Goal: Information Seeking & Learning: Learn about a topic

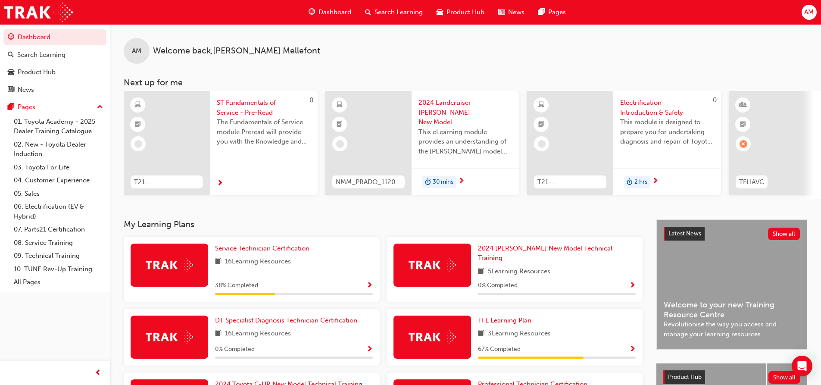
click at [408, 10] on span "Search Learning" at bounding box center [398, 12] width 48 height 10
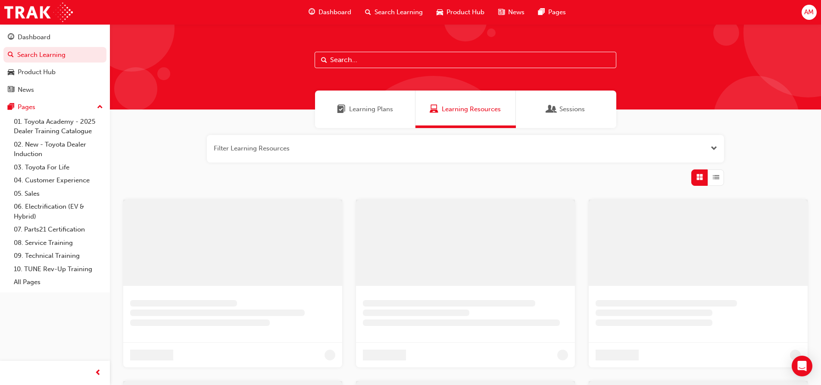
click at [343, 58] on input "text" at bounding box center [466, 60] width 302 height 16
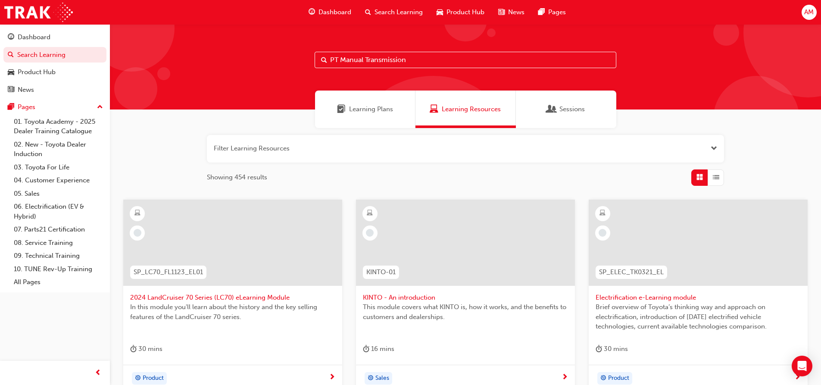
type input "PT Manual Transmission"
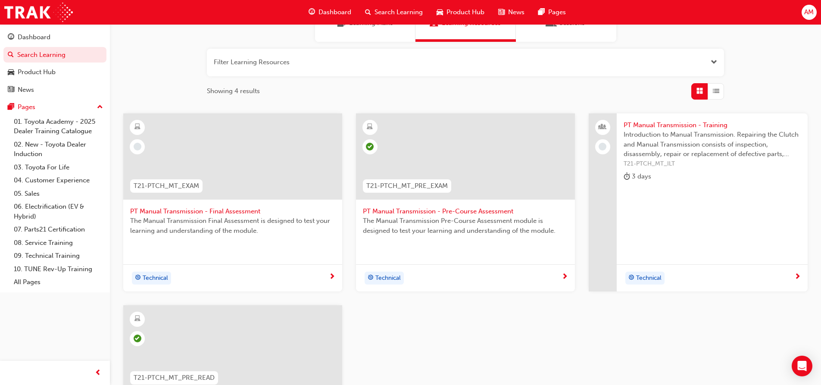
scroll to position [215, 0]
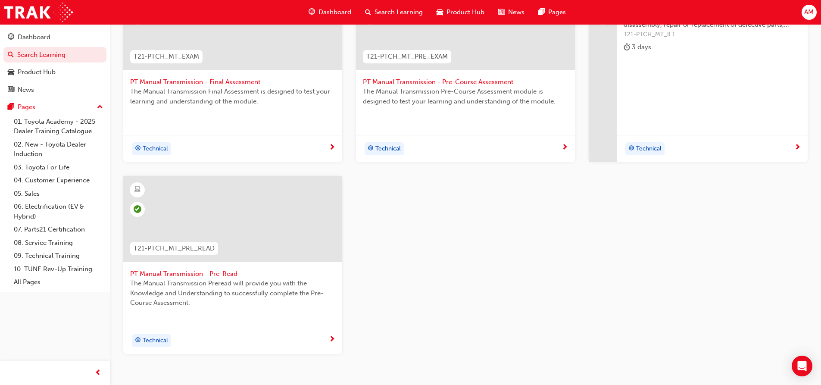
click at [219, 269] on span "PT Manual Transmission - Pre-Read" at bounding box center [232, 274] width 205 height 10
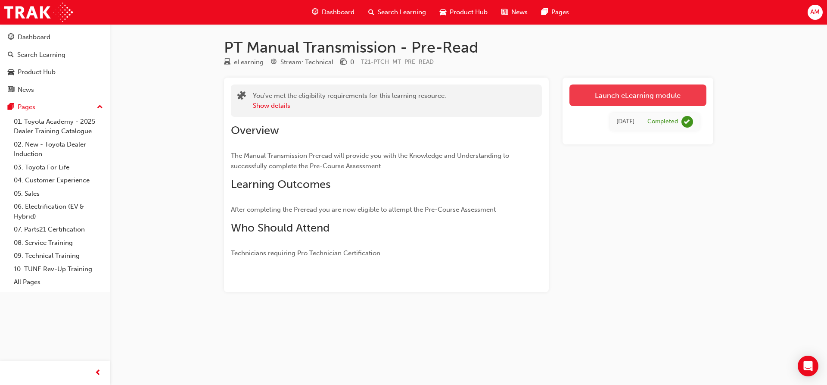
click at [651, 95] on link "Launch eLearning module" at bounding box center [638, 95] width 137 height 22
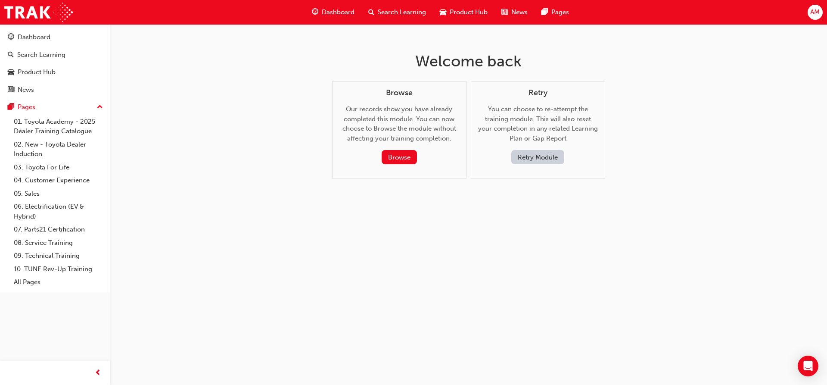
click at [538, 158] on button "Retry Module" at bounding box center [538, 157] width 53 height 14
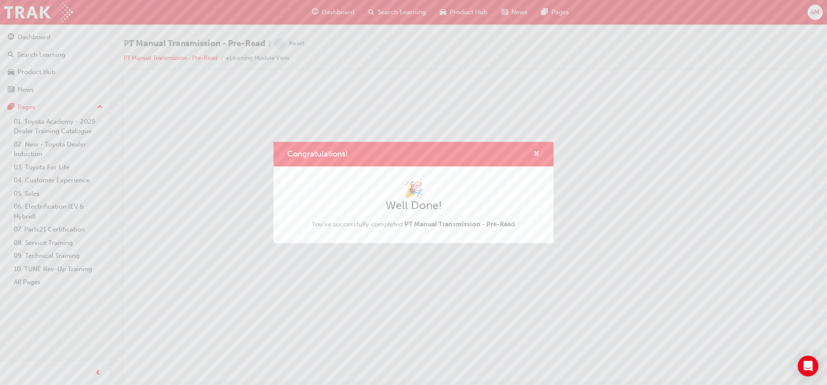
click at [536, 152] on span "cross-icon" at bounding box center [536, 154] width 6 height 8
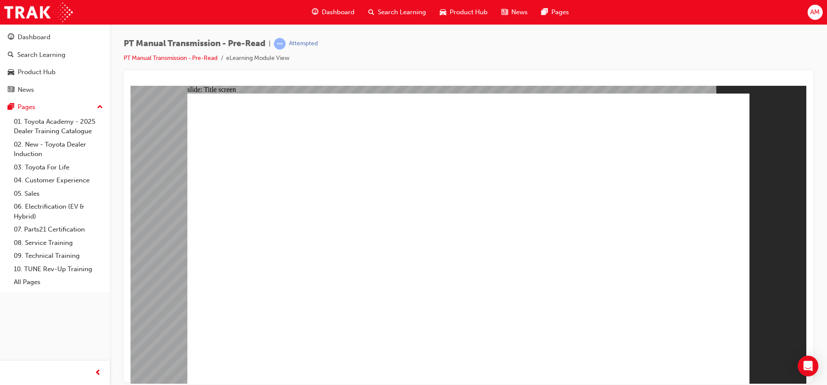
click at [400, 8] on span "Search Learning" at bounding box center [402, 12] width 48 height 10
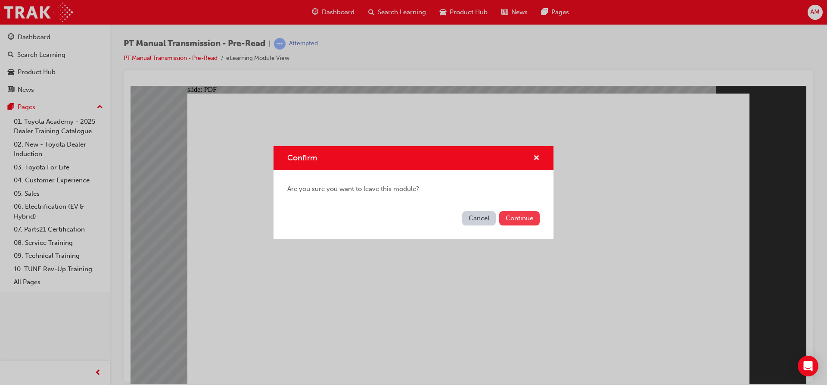
click at [513, 218] on button "Continue" at bounding box center [519, 218] width 41 height 14
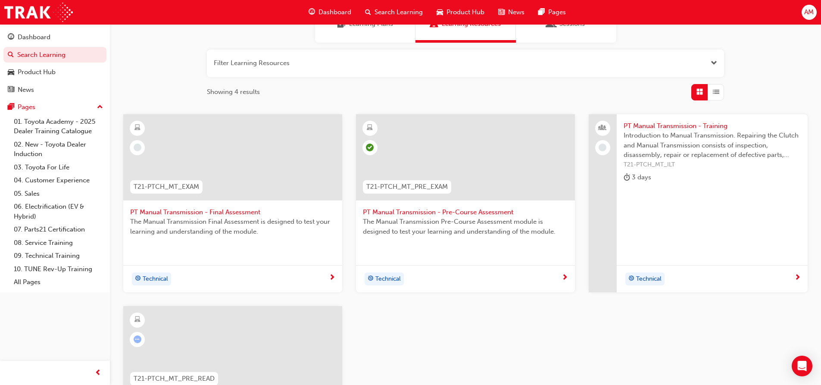
scroll to position [86, 0]
click at [44, 41] on div "Dashboard" at bounding box center [34, 37] width 33 height 10
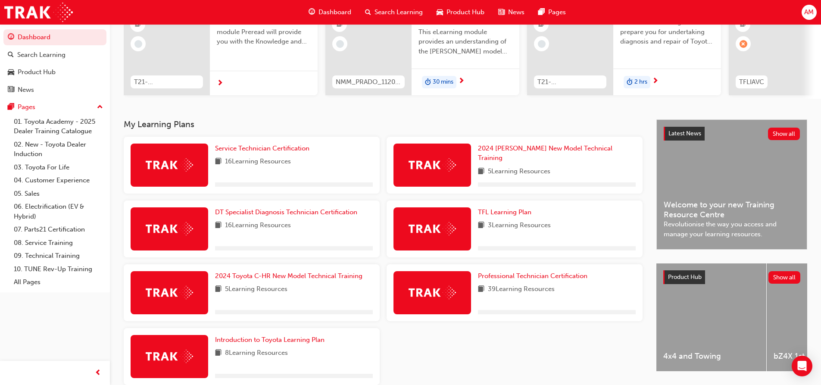
scroll to position [146, 0]
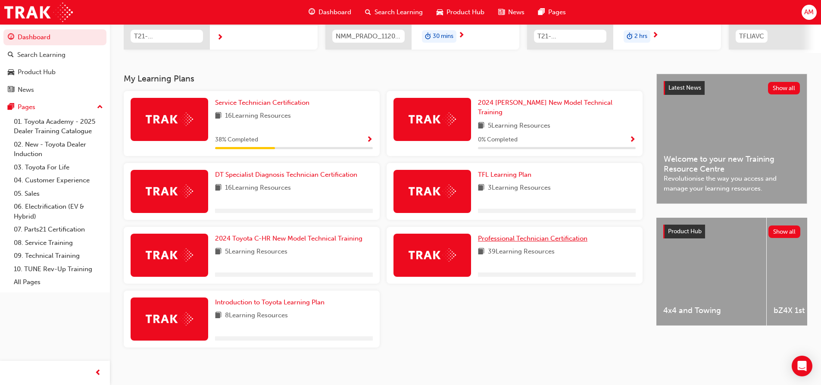
click at [496, 234] on span "Professional Technician Certification" at bounding box center [532, 238] width 109 height 8
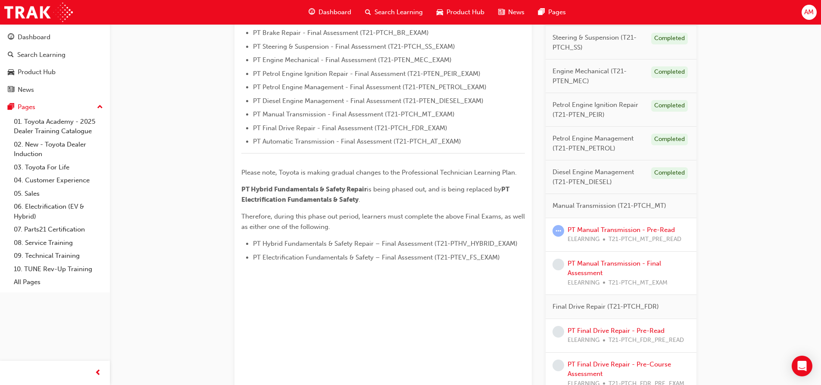
scroll to position [388, 0]
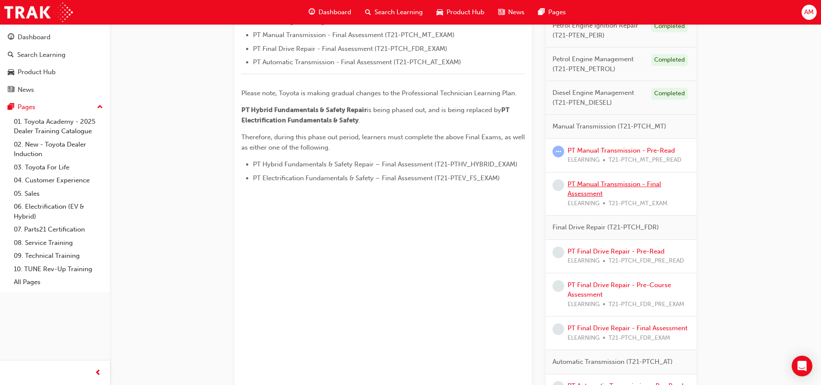
click at [595, 183] on link "PT Manual Transmission - Final Assessment" at bounding box center [615, 189] width 94 height 18
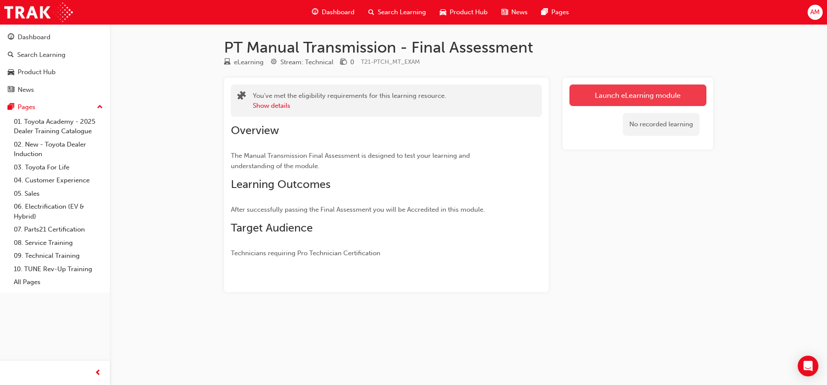
click at [652, 95] on link "Launch eLearning module" at bounding box center [638, 95] width 137 height 22
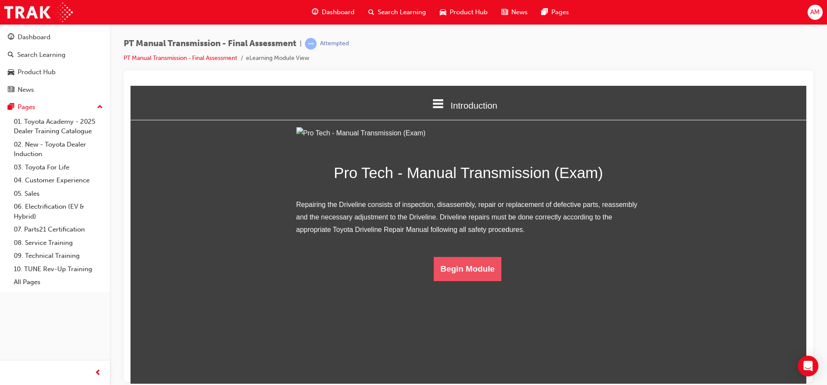
click at [461, 281] on button "Begin Module" at bounding box center [468, 268] width 68 height 24
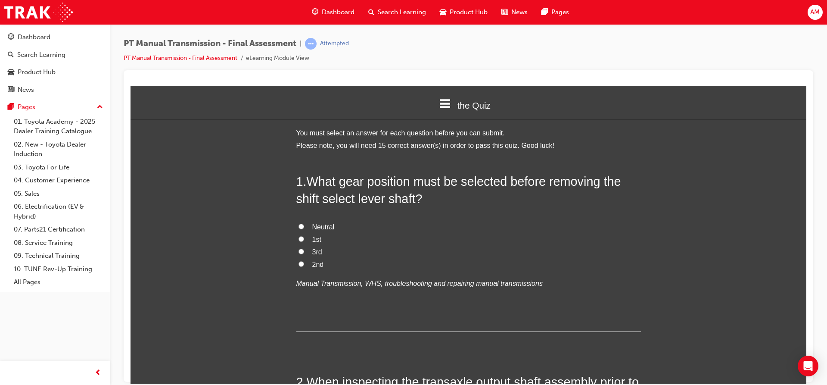
click at [312, 230] on span "Neutral" at bounding box center [323, 226] width 22 height 7
click at [304, 229] on input "Neutral" at bounding box center [302, 226] width 6 height 6
radio input "true"
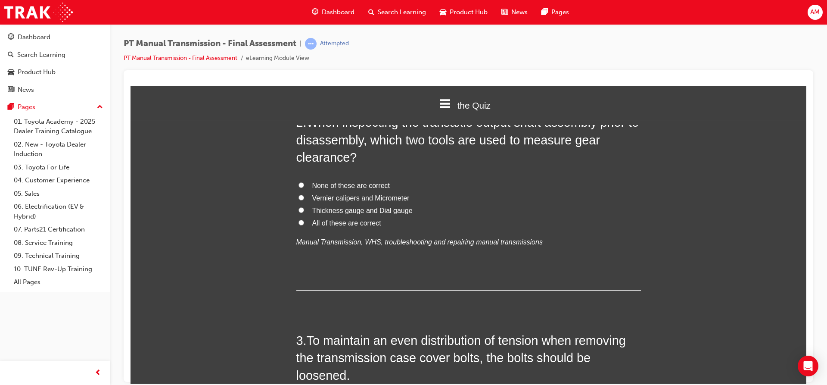
scroll to position [259, 0]
click at [303, 197] on label "Vernier calipers and Micrometer" at bounding box center [468, 199] width 345 height 12
click at [303, 197] on input "Vernier calipers and Micrometer" at bounding box center [302, 198] width 6 height 6
radio input "true"
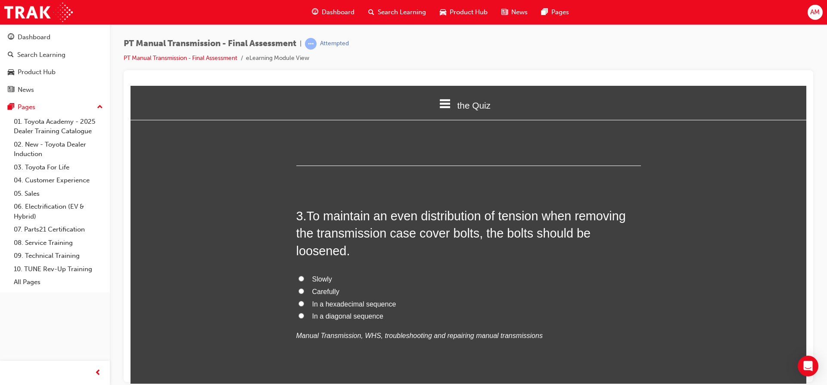
scroll to position [388, 0]
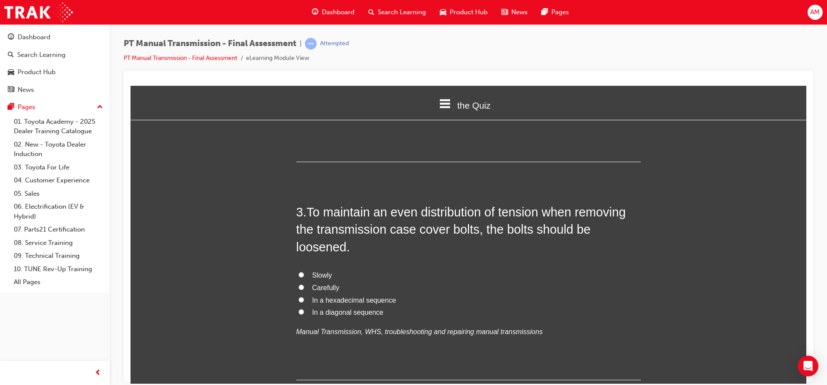
click at [331, 299] on span "In a hexadecimal sequence" at bounding box center [354, 299] width 84 height 7
click at [304, 299] on input "In a hexadecimal sequence" at bounding box center [302, 299] width 6 height 6
radio input "true"
click at [323, 314] on span "In a diagonal sequence" at bounding box center [347, 311] width 71 height 7
click at [304, 314] on input "In a diagonal sequence" at bounding box center [302, 312] width 6 height 6
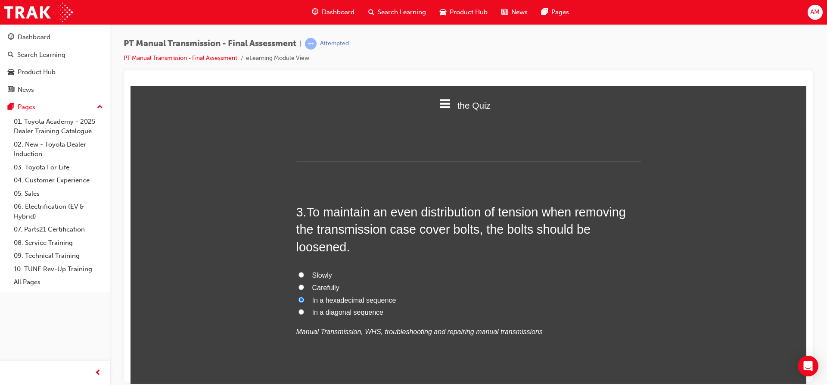
radio input "true"
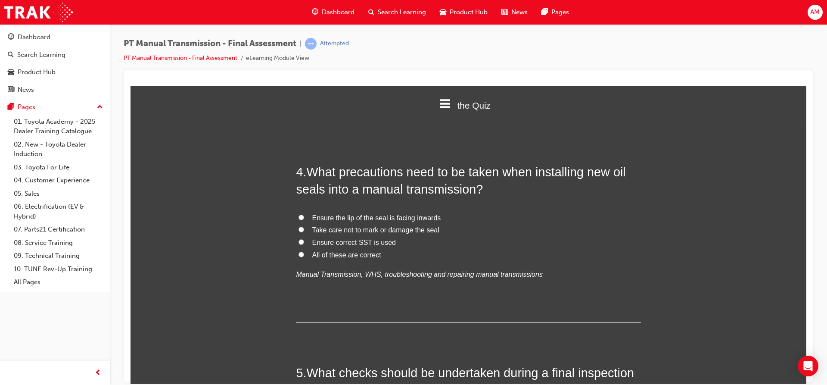
scroll to position [646, 0]
click at [342, 257] on span "All of these are correct" at bounding box center [346, 253] width 69 height 7
click at [304, 256] on input "All of these are correct" at bounding box center [302, 254] width 6 height 6
radio input "true"
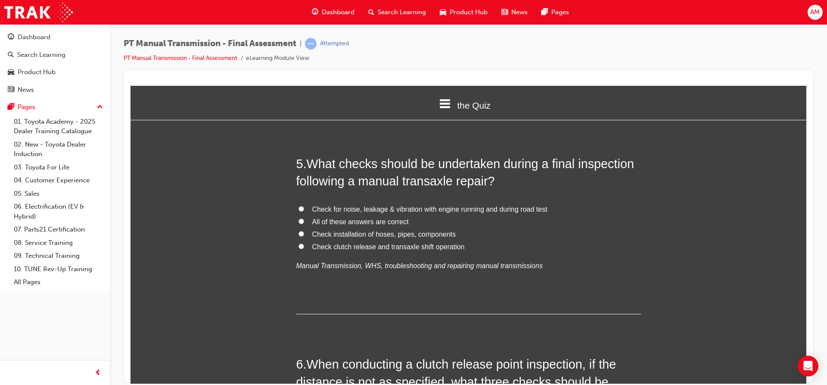
scroll to position [862, 0]
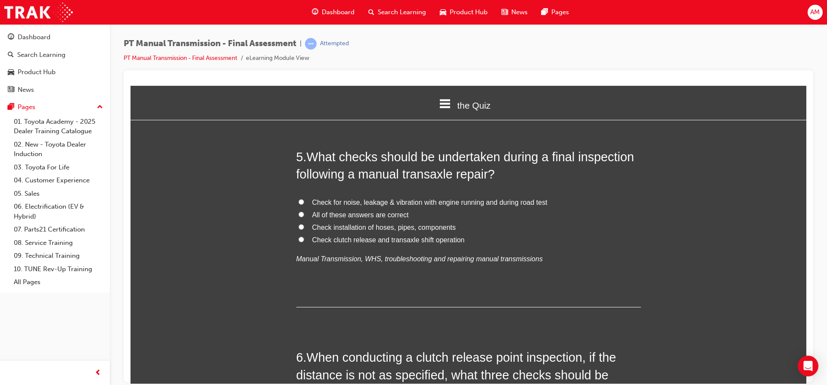
click at [384, 218] on span "All of these answers are correct" at bounding box center [360, 214] width 97 height 7
click at [304, 217] on input "All of these answers are correct" at bounding box center [302, 214] width 6 height 6
radio input "true"
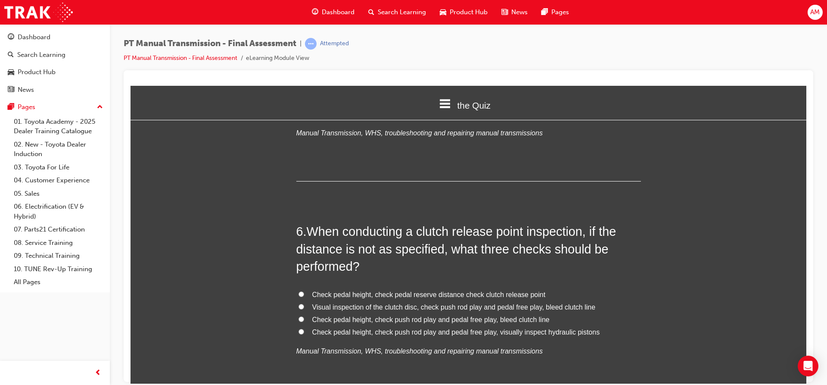
scroll to position [991, 0]
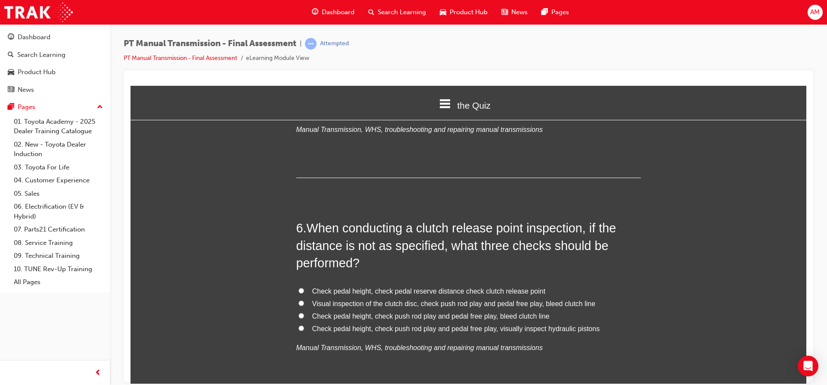
click at [510, 288] on span "Check pedal height, check pedal reserve distance check clutch release point" at bounding box center [429, 290] width 234 height 7
click at [304, 288] on input "Check pedal height, check pedal reserve distance check clutch release point" at bounding box center [302, 290] width 6 height 6
radio input "true"
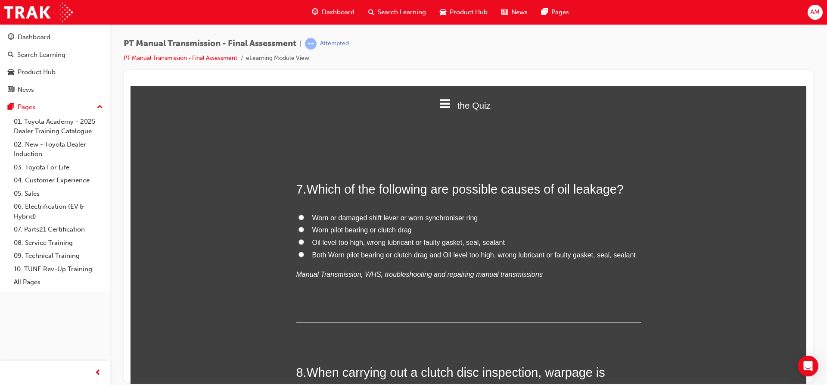
scroll to position [1250, 0]
click at [431, 243] on span "Oil level too high, wrong lubricant or faulty gasket, seal, sealant" at bounding box center [408, 240] width 193 height 7
click at [304, 243] on input "Oil level too high, wrong lubricant or faulty gasket, seal, sealant" at bounding box center [302, 240] width 6 height 6
radio input "true"
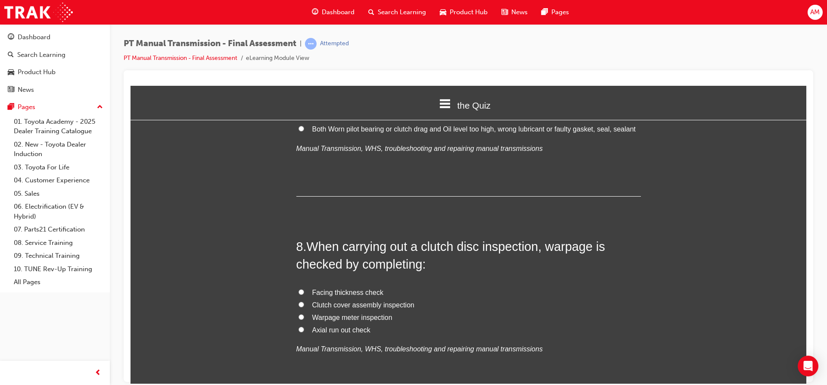
scroll to position [1379, 0]
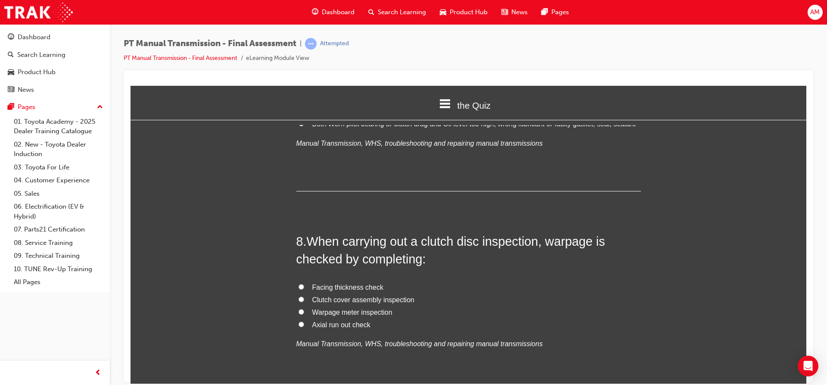
click at [358, 324] on span "Axial run out check" at bounding box center [341, 324] width 58 height 7
click at [304, 324] on input "Axial run out check" at bounding box center [302, 324] width 6 height 6
radio input "true"
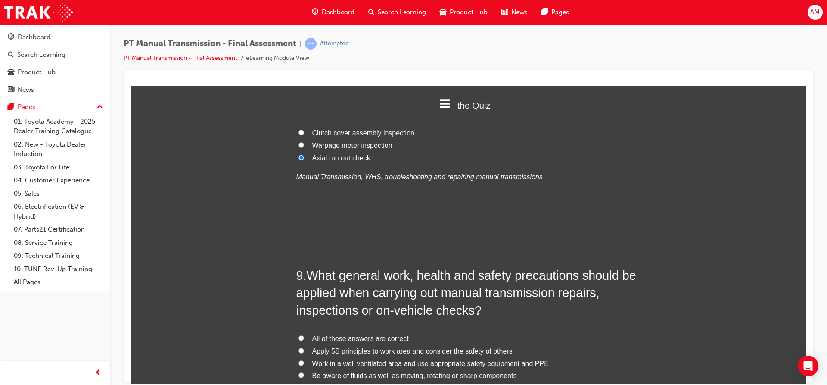
scroll to position [1594, 0]
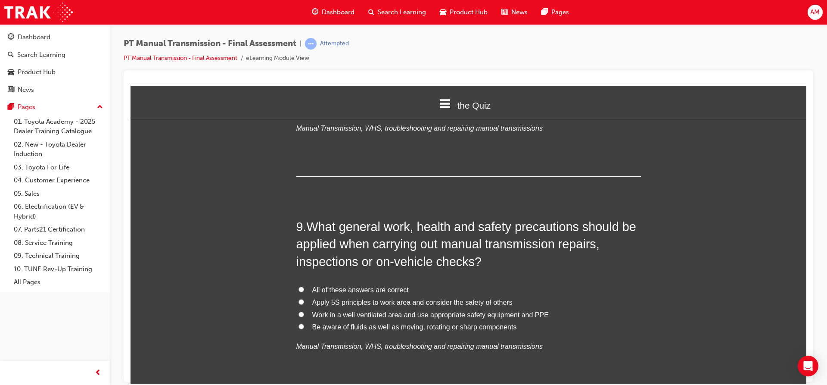
click at [352, 290] on span "All of these answers are correct" at bounding box center [360, 289] width 97 height 7
click at [304, 290] on input "All of these answers are correct" at bounding box center [302, 289] width 6 height 6
radio input "true"
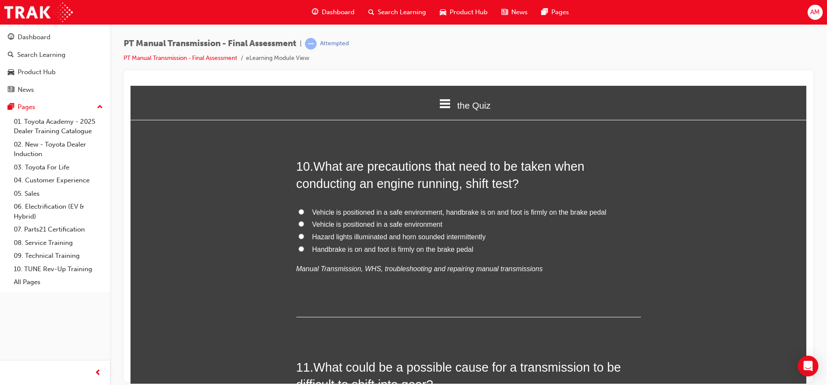
scroll to position [1896, 0]
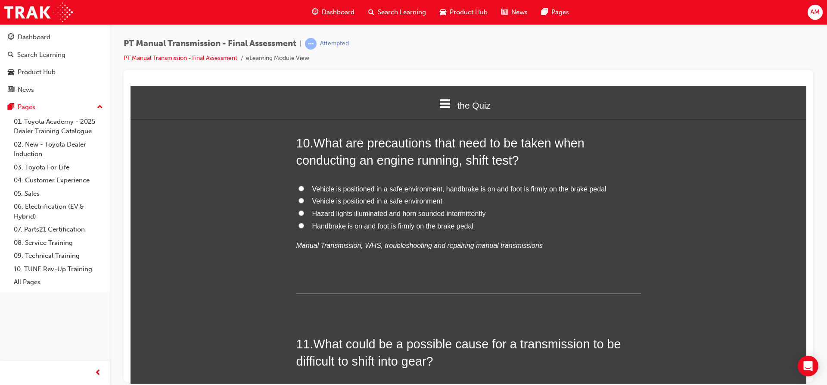
click at [371, 185] on span "Vehicle is positioned in a safe environment, handbrake is on and foot is firmly…" at bounding box center [459, 188] width 294 height 7
click at [304, 185] on input "Vehicle is positioned in a safe environment, handbrake is on and foot is firmly…" at bounding box center [302, 188] width 6 height 6
radio input "true"
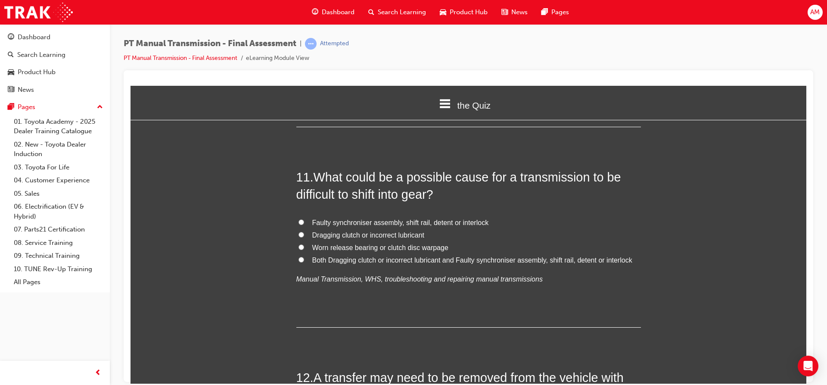
scroll to position [2068, 0]
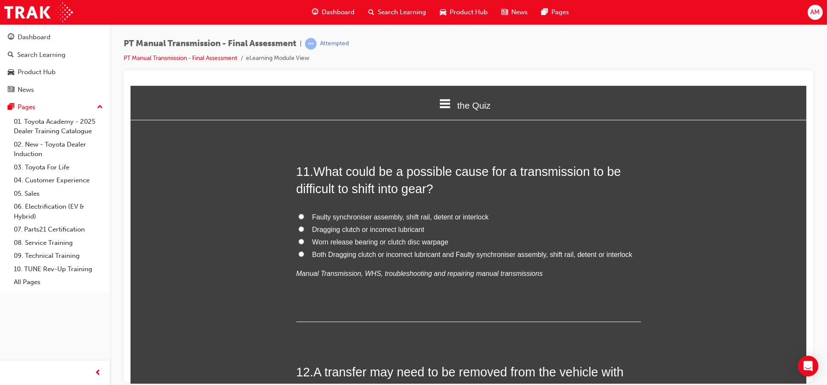
click at [425, 256] on span "Both Dragging clutch or incorrect lubricant and Faulty synchroniser assembly, s…" at bounding box center [472, 253] width 320 height 7
click at [304, 256] on input "Both Dragging clutch or incorrect lubricant and Faulty synchroniser assembly, s…" at bounding box center [302, 254] width 6 height 6
radio input "true"
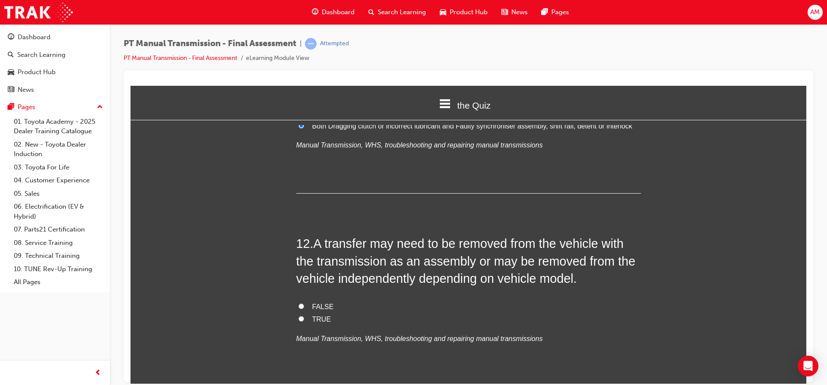
scroll to position [2198, 0]
click at [322, 315] on span "TRUE" at bounding box center [321, 317] width 19 height 7
click at [304, 315] on input "TRUE" at bounding box center [302, 318] width 6 height 6
radio input "true"
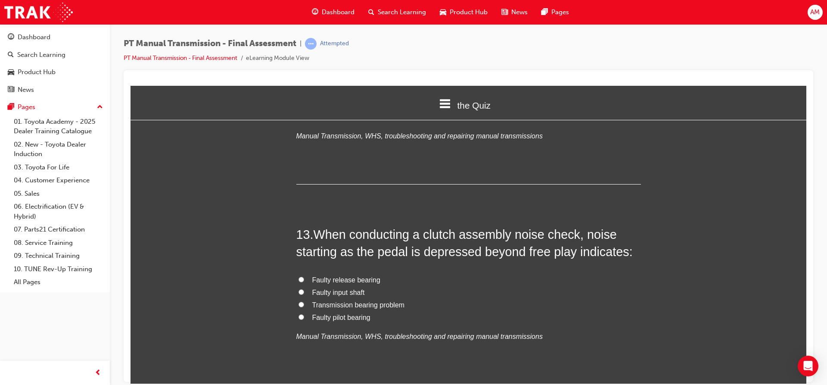
scroll to position [2413, 0]
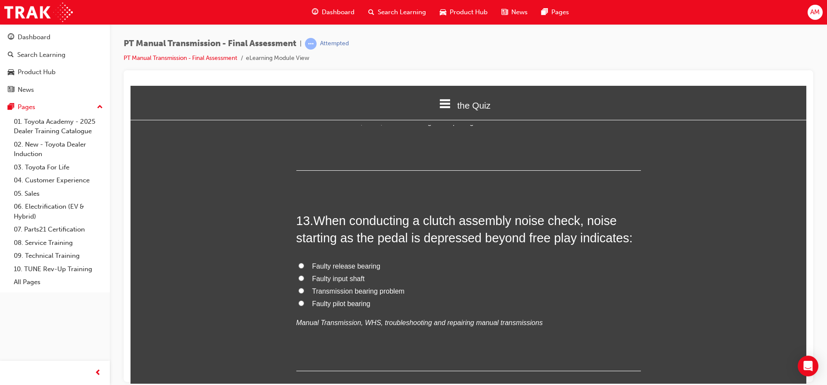
click at [325, 275] on span "Faulty input shaft" at bounding box center [338, 278] width 53 height 7
click at [304, 275] on input "Faulty input shaft" at bounding box center [302, 278] width 6 height 6
radio input "true"
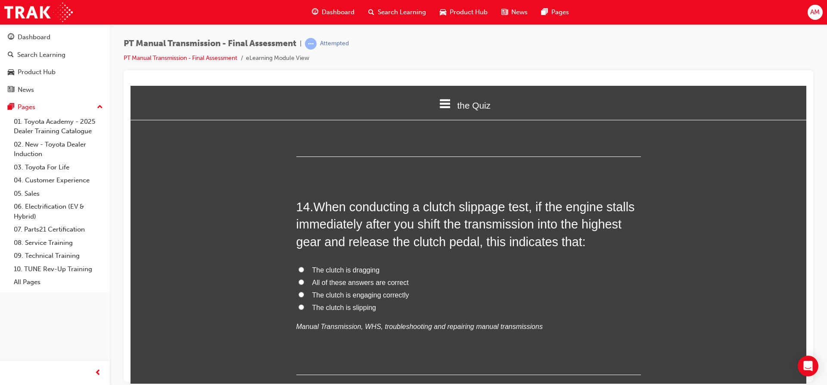
scroll to position [2629, 0]
click at [346, 305] on span "The clutch is slipping" at bounding box center [344, 305] width 64 height 7
click at [304, 305] on input "The clutch is slipping" at bounding box center [302, 306] width 6 height 6
radio input "true"
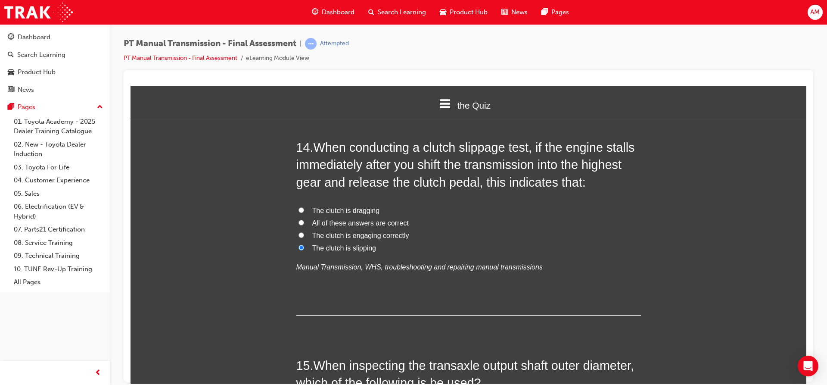
scroll to position [2672, 0]
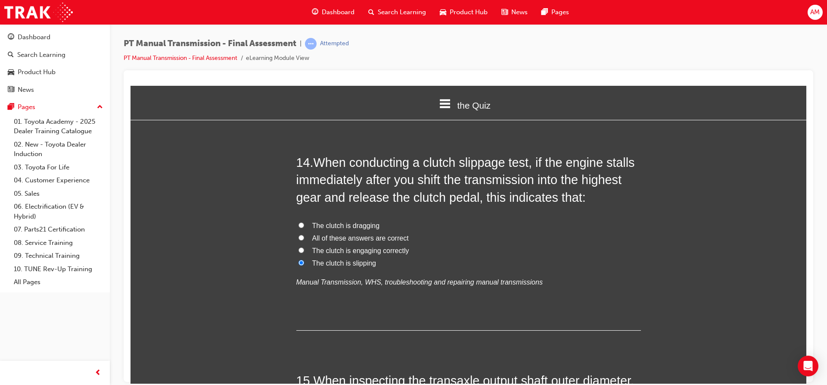
click at [364, 223] on span "The clutch is dragging" at bounding box center [346, 224] width 68 height 7
click at [304, 223] on input "The clutch is dragging" at bounding box center [302, 225] width 6 height 6
radio input "true"
click at [364, 252] on span "The clutch is engaging correctly" at bounding box center [360, 249] width 97 height 7
click at [304, 252] on input "The clutch is engaging correctly" at bounding box center [302, 250] width 6 height 6
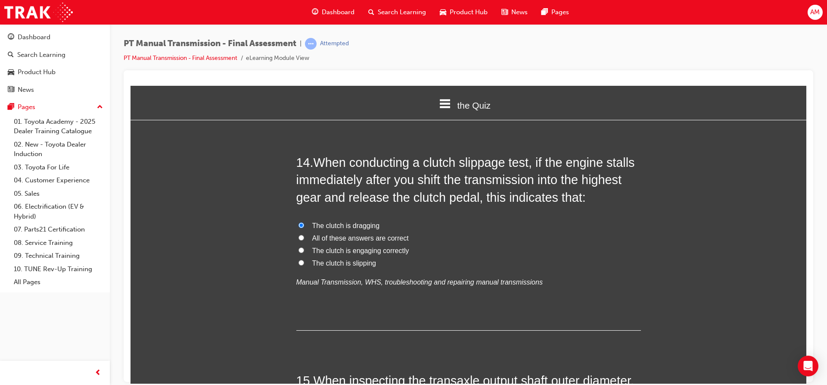
radio input "true"
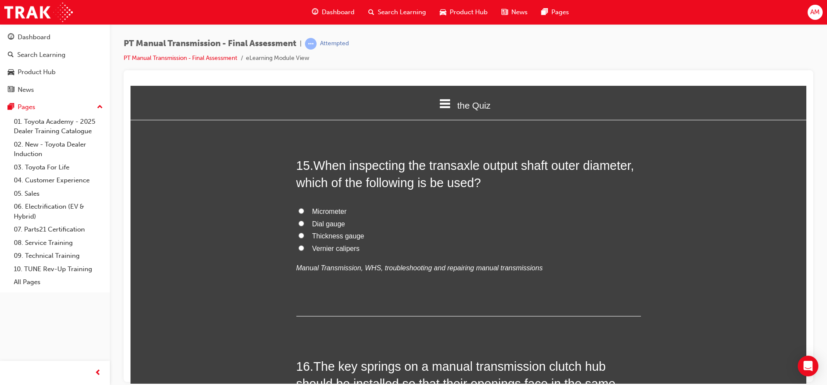
scroll to position [2887, 0]
click at [303, 210] on label "Micrometer" at bounding box center [468, 211] width 345 height 12
click at [303, 210] on input "Micrometer" at bounding box center [302, 210] width 6 height 6
radio input "true"
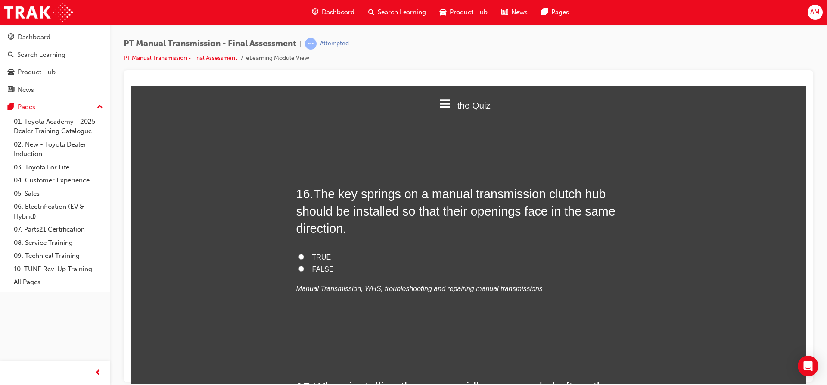
scroll to position [3060, 0]
click at [318, 253] on span "TRUE" at bounding box center [321, 256] width 19 height 7
click at [304, 253] on input "TRUE" at bounding box center [302, 256] width 6 height 6
radio input "true"
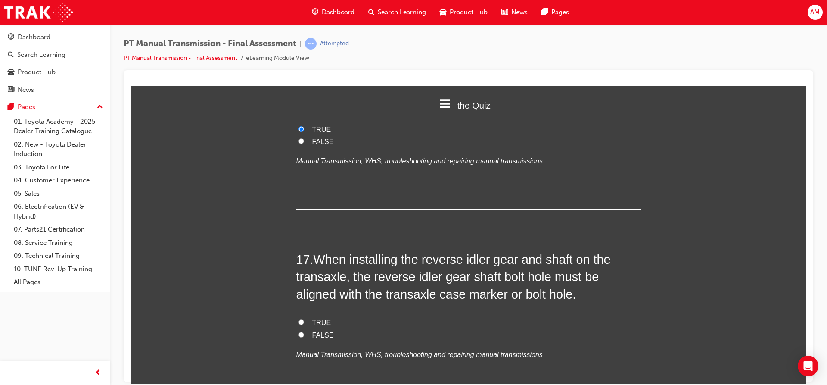
scroll to position [3189, 0]
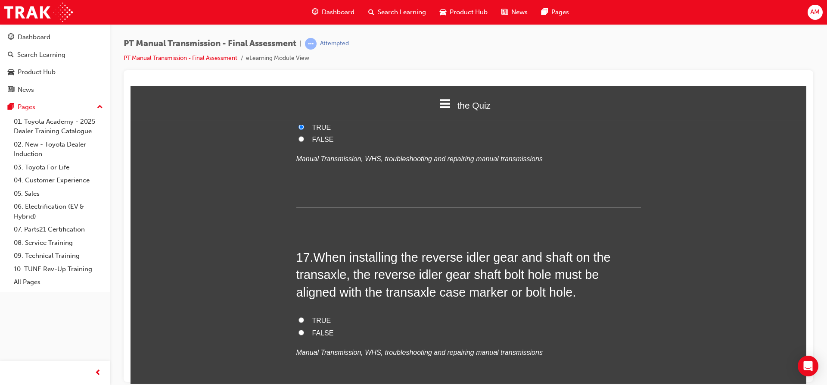
click at [299, 318] on input "TRUE" at bounding box center [302, 320] width 6 height 6
radio input "true"
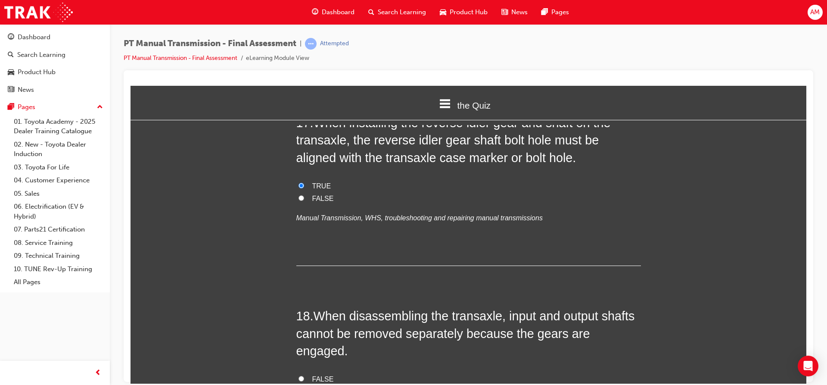
scroll to position [3361, 0]
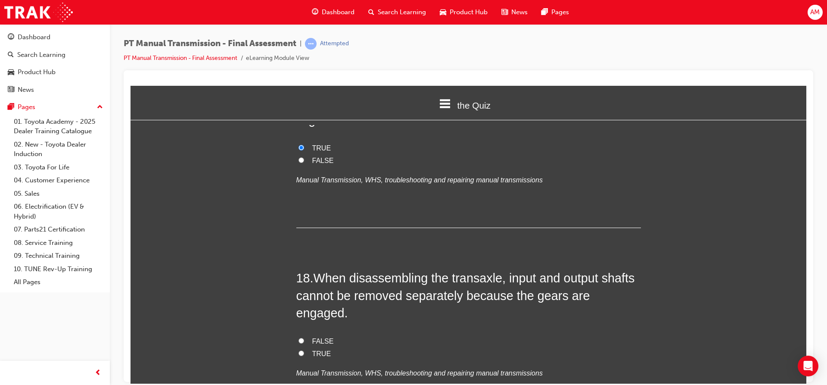
click at [317, 349] on span "TRUE" at bounding box center [321, 352] width 19 height 7
click at [304, 350] on input "TRUE" at bounding box center [302, 353] width 6 height 6
radio input "true"
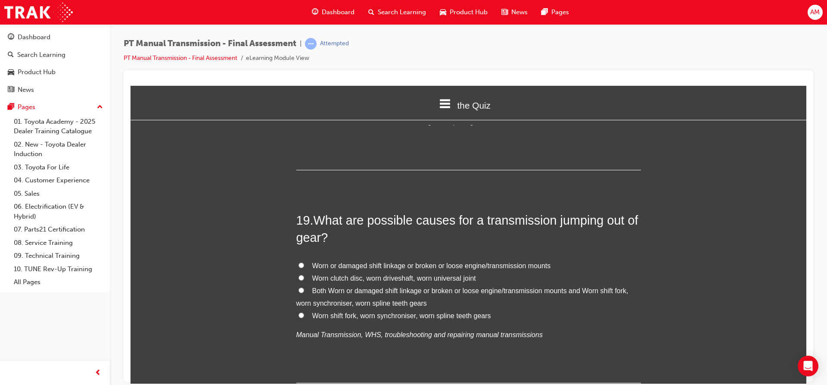
scroll to position [3620, 0]
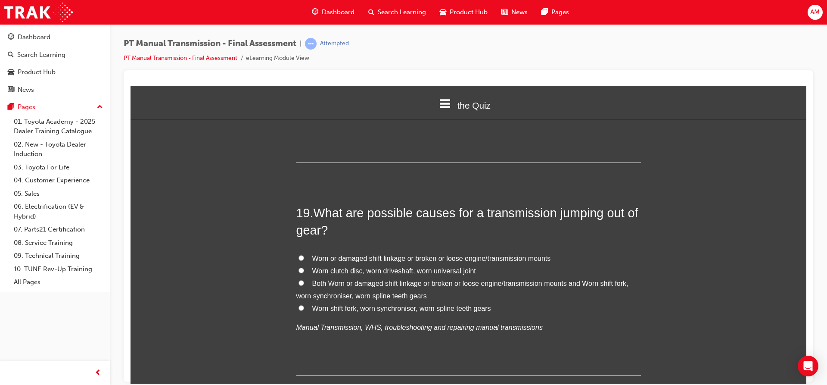
click at [382, 304] on span "Worn shift fork, worn synchroniser, worn spline teeth gears" at bounding box center [401, 307] width 179 height 7
click at [304, 305] on input "Worn shift fork, worn synchroniser, worn spline teeth gears" at bounding box center [302, 308] width 6 height 6
radio input "true"
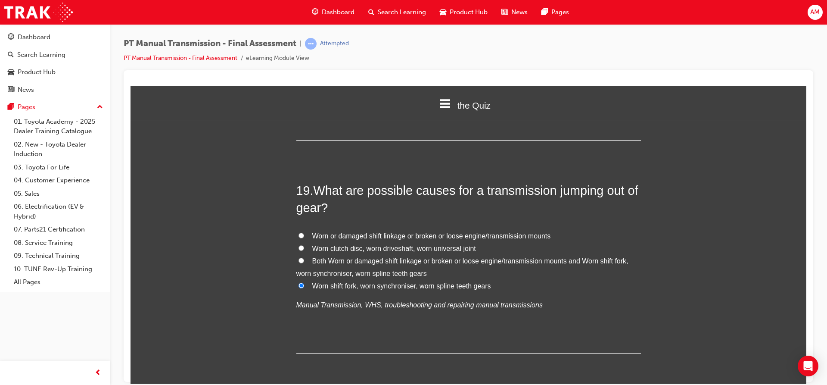
scroll to position [3660, 0]
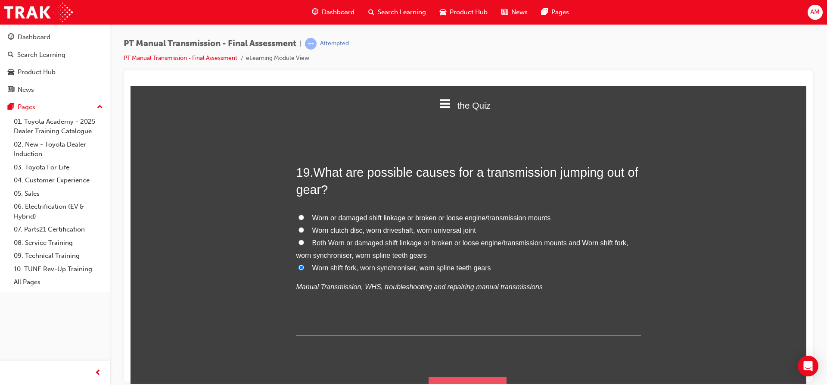
click at [491, 376] on button "Submit Answers" at bounding box center [468, 388] width 78 height 24
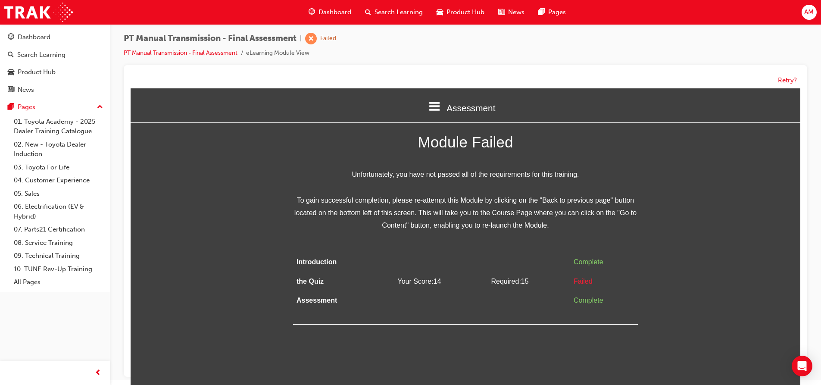
scroll to position [6, 0]
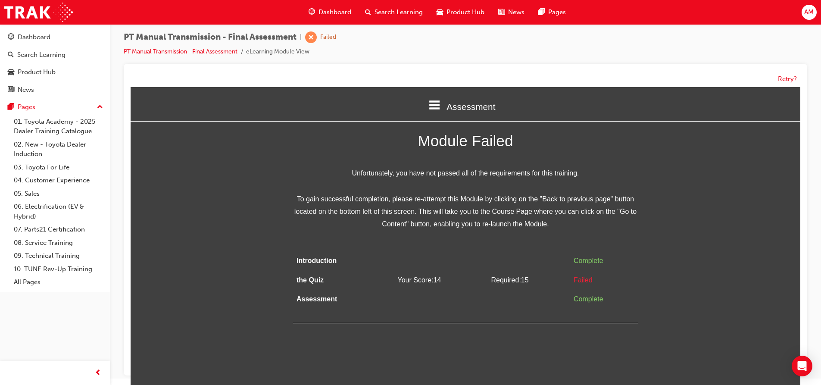
drag, startPoint x: 476, startPoint y: 343, endPoint x: 449, endPoint y: 330, distance: 29.5
click at [476, 343] on html "Assessment Introduction the Quiz Assessment Module Failed Unfortunately, you ha…" at bounding box center [466, 236] width 670 height 298
click at [221, 50] on link "PT Manual Transmission - Final Assessment" at bounding box center [181, 51] width 114 height 7
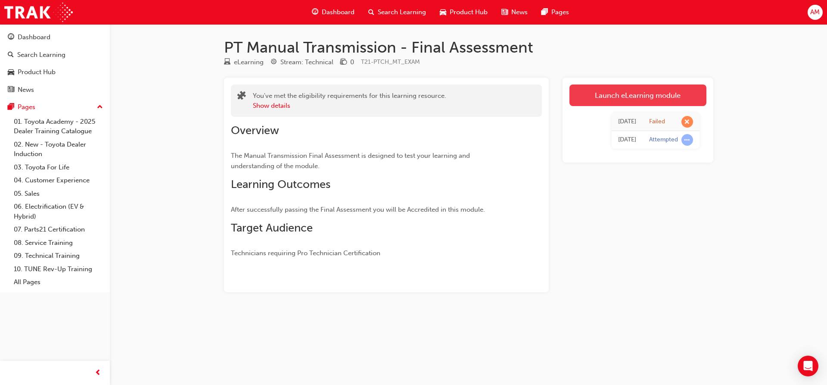
click at [614, 92] on link "Launch eLearning module" at bounding box center [638, 95] width 137 height 22
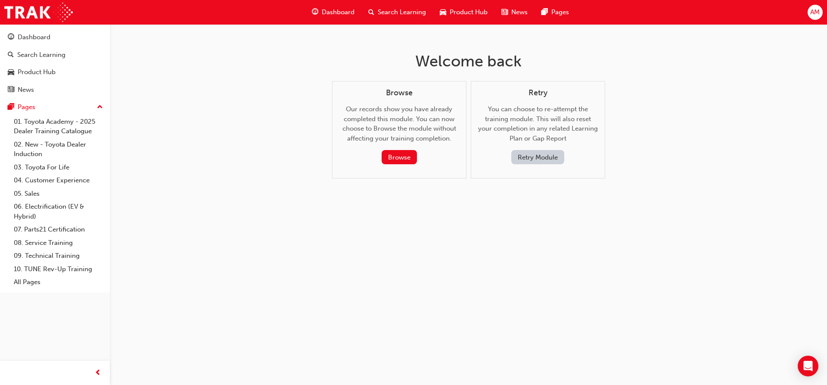
click at [543, 158] on button "Retry Module" at bounding box center [538, 157] width 53 height 14
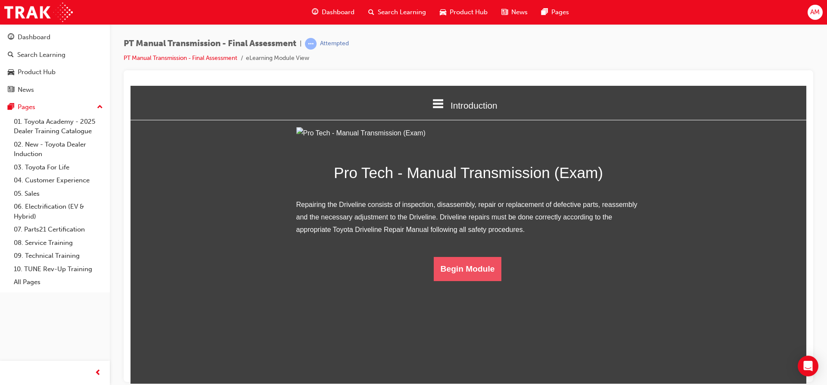
click at [471, 281] on button "Begin Module" at bounding box center [468, 268] width 68 height 24
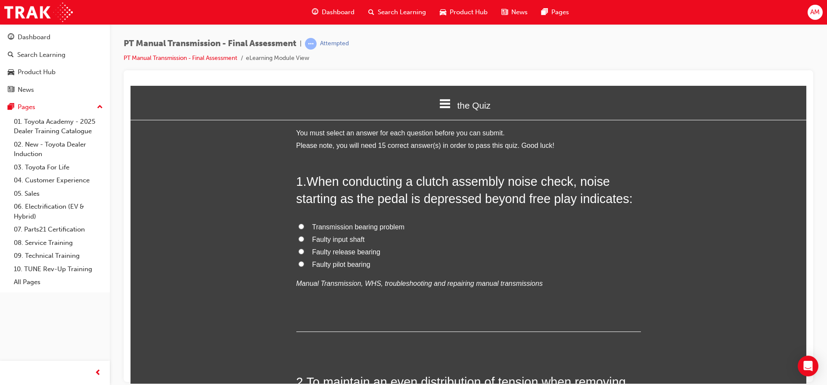
click at [353, 240] on span "Faulty input shaft" at bounding box center [338, 238] width 53 height 7
click at [304, 240] on input "Faulty input shaft" at bounding box center [302, 239] width 6 height 6
radio input "true"
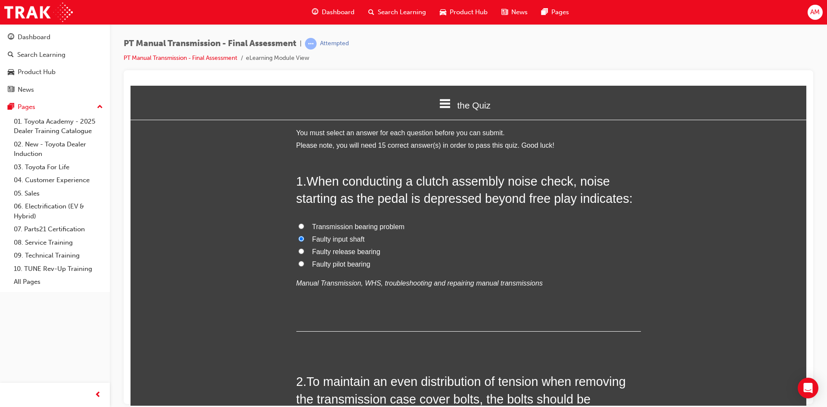
scroll to position [43, 0]
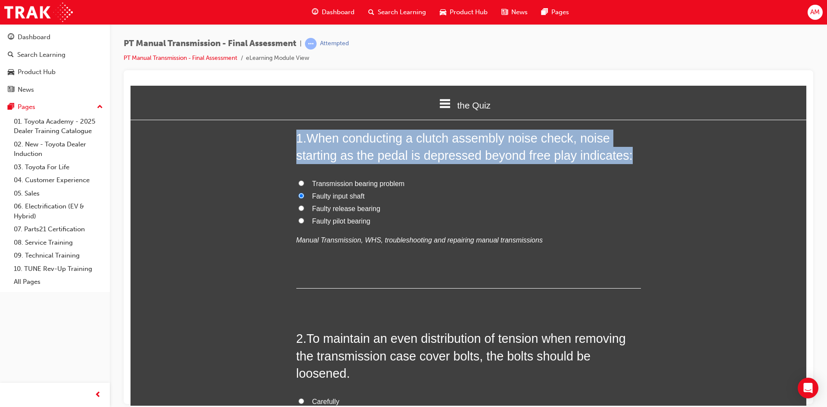
drag, startPoint x: 294, startPoint y: 137, endPoint x: 636, endPoint y: 157, distance: 342.7
click at [636, 157] on h2 "1 . When conducting a clutch assembly noise check, noise starting as the pedal …" at bounding box center [468, 146] width 345 height 35
click at [628, 156] on h2 "1 . When conducting a clutch assembly noise check, noise starting as the pedal …" at bounding box center [468, 146] width 345 height 35
click at [626, 156] on h2 "1 . When conducting a clutch assembly noise check, noise starting as the pedal …" at bounding box center [468, 146] width 345 height 35
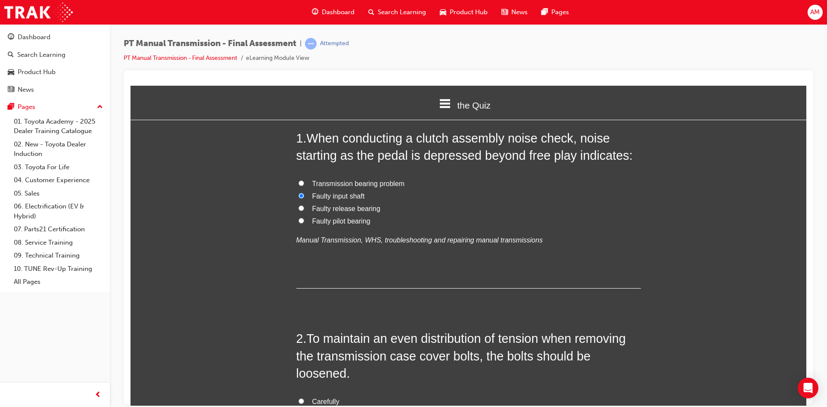
click at [348, 197] on span "Faulty input shaft" at bounding box center [338, 195] width 53 height 7
click at [304, 197] on input "Faulty input shaft" at bounding box center [302, 196] width 6 height 6
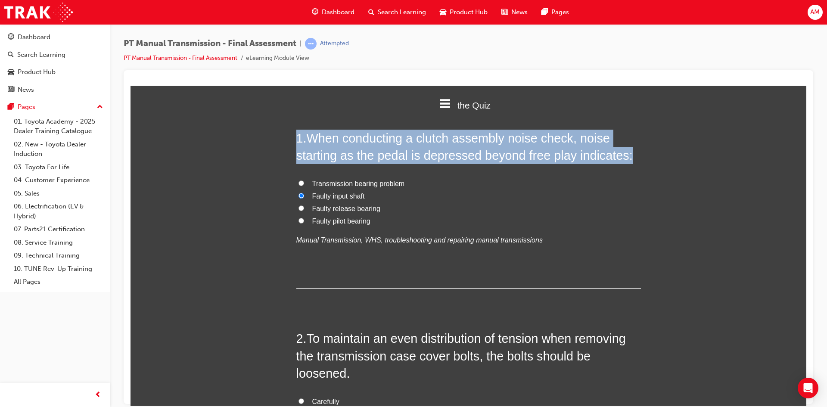
drag, startPoint x: 294, startPoint y: 137, endPoint x: 634, endPoint y: 155, distance: 340.5
click at [636, 155] on h2 "1 . When conducting a clutch assembly noise check, noise starting as the pedal …" at bounding box center [468, 146] width 345 height 35
click at [628, 153] on h2 "1 . When conducting a clutch assembly noise check, noise starting as the pedal …" at bounding box center [468, 146] width 345 height 35
drag, startPoint x: 624, startPoint y: 155, endPoint x: 290, endPoint y: 141, distance: 335.1
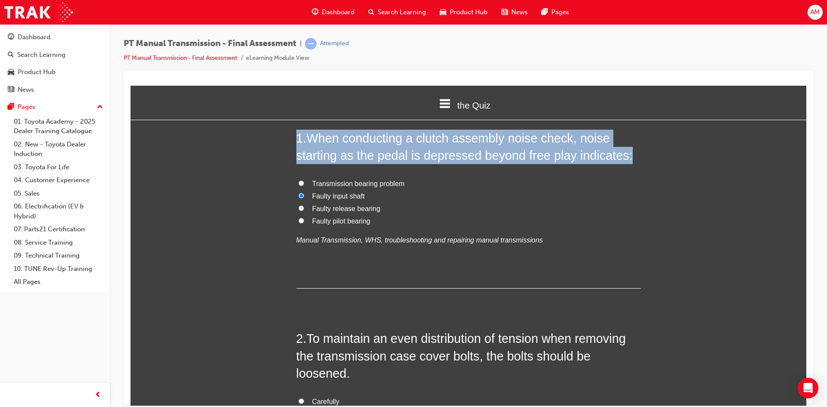
click at [412, 144] on span "When conducting a clutch assembly noise check, noise starting as the pedal is d…" at bounding box center [464, 146] width 337 height 31
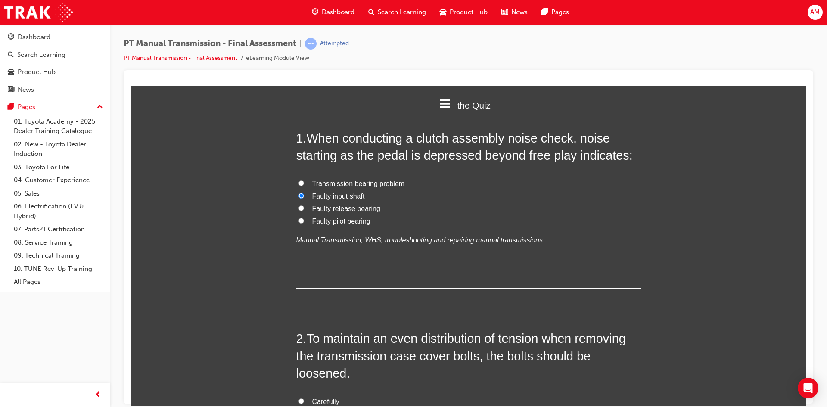
click at [366, 181] on span "Transmission bearing problem" at bounding box center [358, 183] width 93 height 7
click at [304, 181] on input "Transmission bearing problem" at bounding box center [302, 183] width 6 height 6
radio input "true"
click at [341, 196] on span "Faulty input shaft" at bounding box center [338, 195] width 53 height 7
click at [304, 196] on input "Faulty input shaft" at bounding box center [302, 196] width 6 height 6
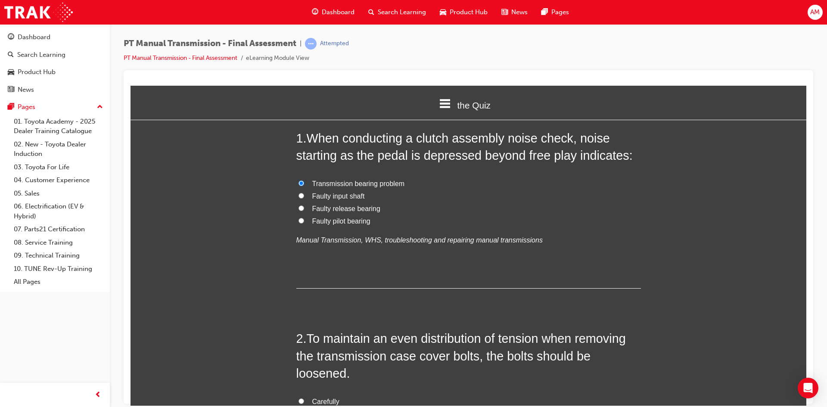
radio input "true"
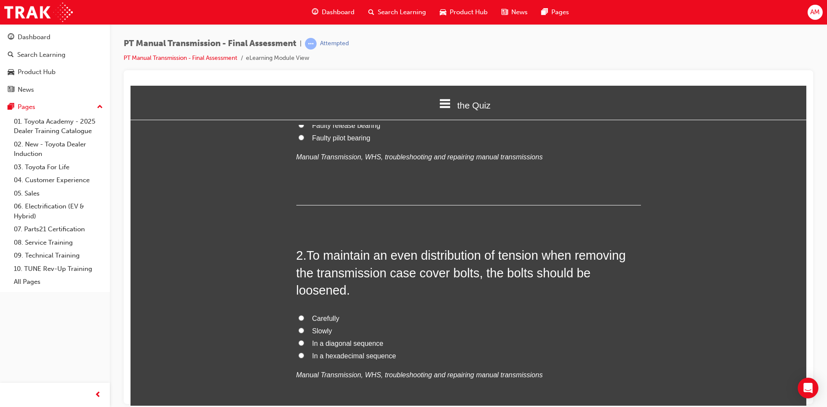
scroll to position [172, 0]
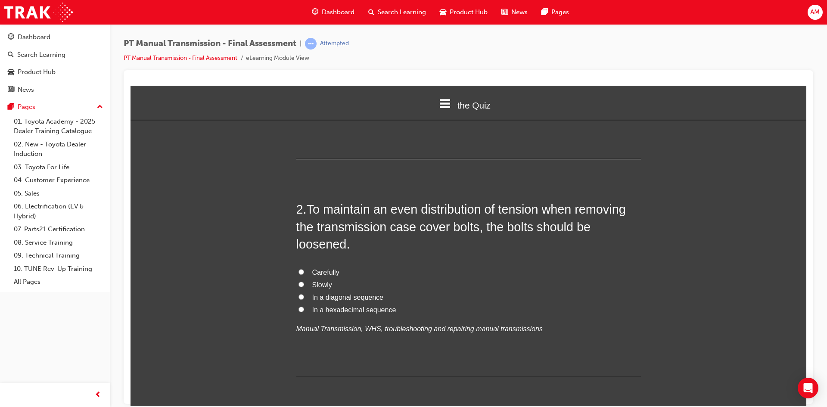
click at [333, 300] on span "In a diagonal sequence" at bounding box center [347, 296] width 71 height 7
click at [304, 299] on input "In a diagonal sequence" at bounding box center [302, 297] width 6 height 6
radio input "true"
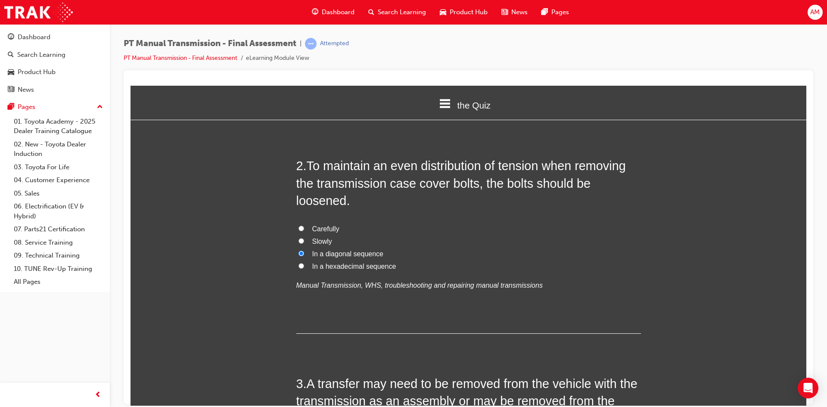
scroll to position [345, 0]
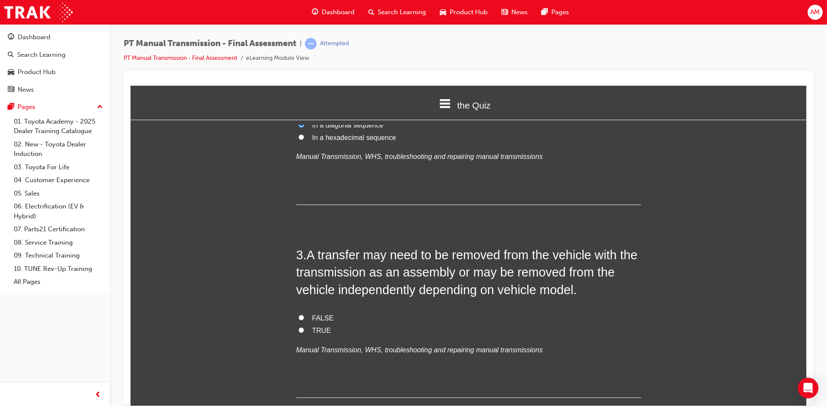
click at [314, 333] on span "TRUE" at bounding box center [321, 330] width 19 height 7
click at [304, 333] on input "TRUE" at bounding box center [302, 330] width 6 height 6
radio input "true"
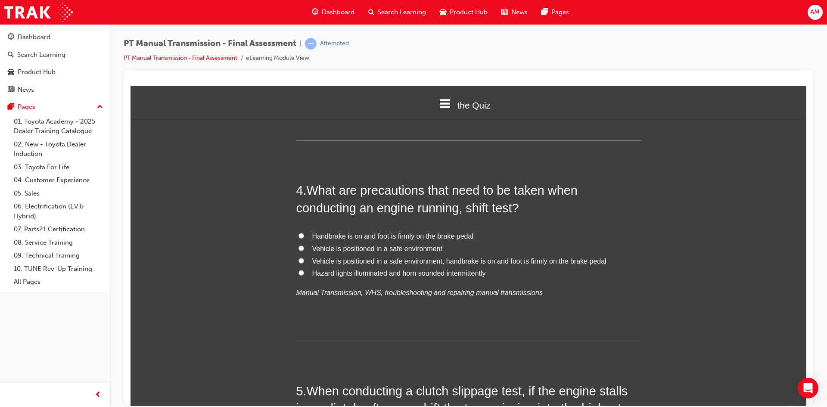
scroll to position [603, 0]
click at [462, 258] on span "Vehicle is positioned in a safe environment, handbrake is on and foot is firmly…" at bounding box center [459, 259] width 294 height 7
click at [304, 258] on input "Vehicle is positioned in a safe environment, handbrake is on and foot is firmly…" at bounding box center [302, 260] width 6 height 6
radio input "true"
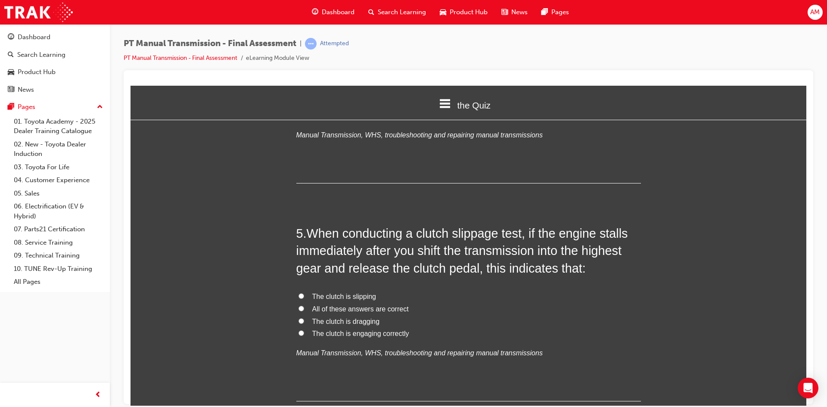
scroll to position [776, 0]
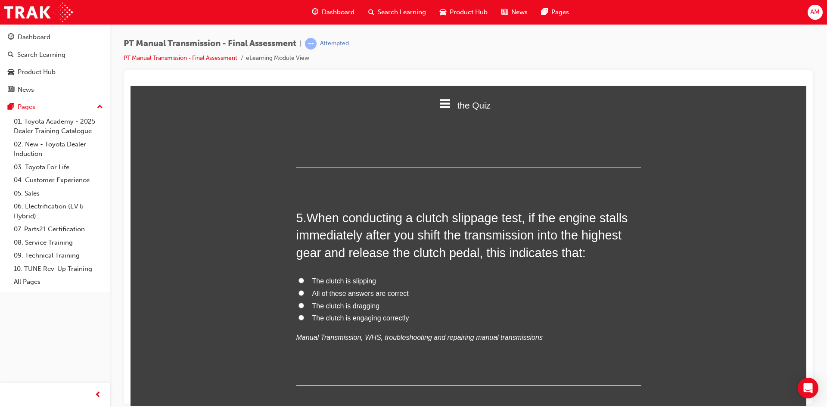
click at [363, 320] on span "The clutch is engaging correctly" at bounding box center [360, 317] width 97 height 7
click at [304, 320] on input "The clutch is engaging correctly" at bounding box center [302, 318] width 6 height 6
radio input "true"
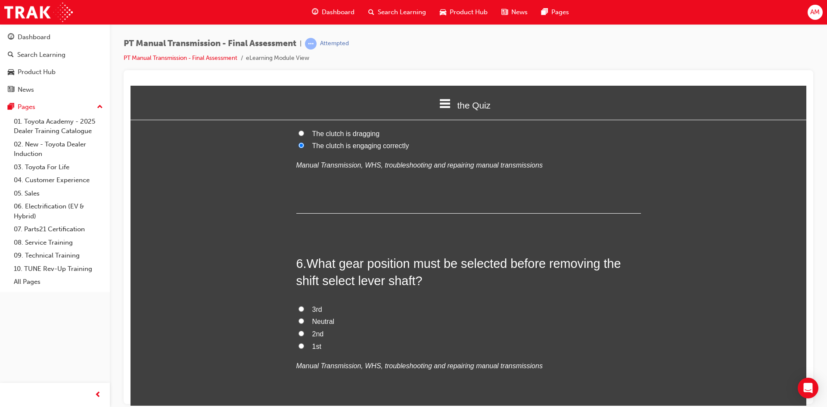
scroll to position [991, 0]
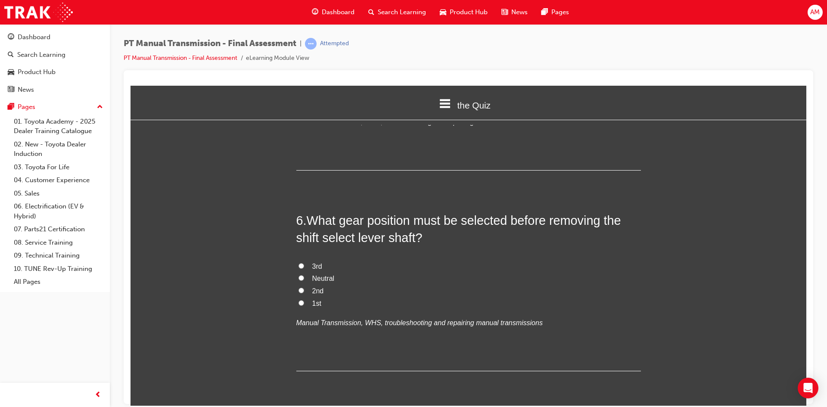
click at [323, 280] on span "Neutral" at bounding box center [323, 278] width 22 height 7
click at [304, 280] on input "Neutral" at bounding box center [302, 278] width 6 height 6
radio input "true"
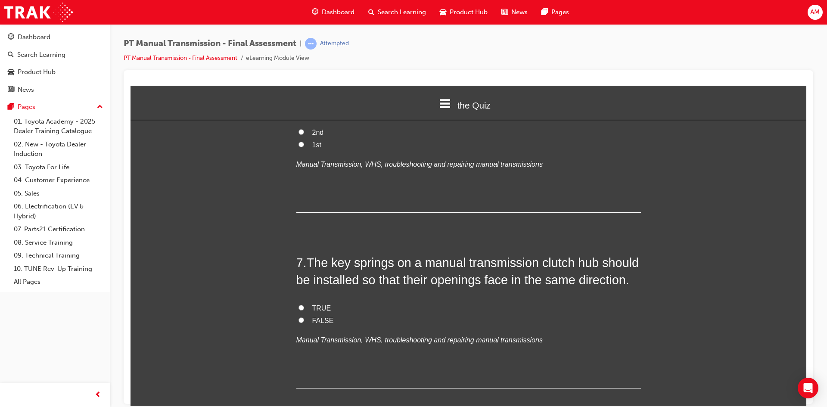
scroll to position [1164, 0]
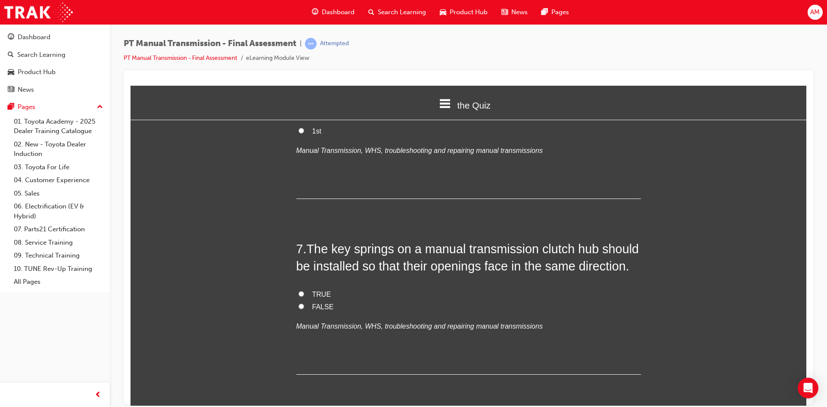
click at [305, 295] on label "TRUE" at bounding box center [468, 294] width 345 height 12
click at [304, 295] on input "TRUE" at bounding box center [302, 294] width 6 height 6
radio input "true"
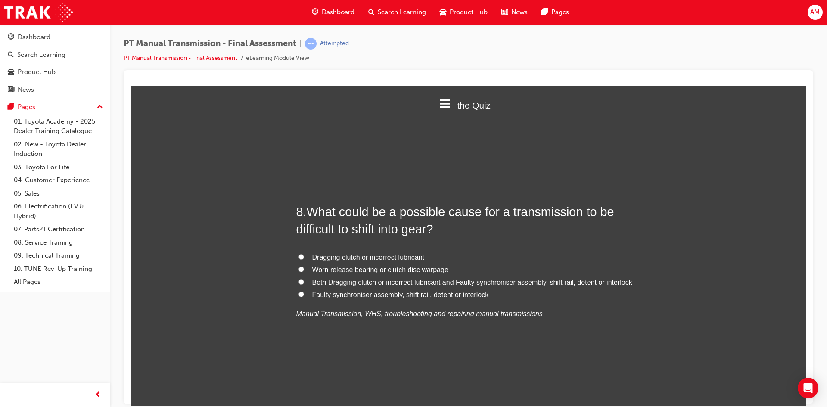
scroll to position [1379, 0]
click at [393, 279] on span "Both Dragging clutch or incorrect lubricant and Faulty synchroniser assembly, s…" at bounding box center [472, 279] width 320 height 7
click at [304, 279] on input "Both Dragging clutch or incorrect lubricant and Faulty synchroniser assembly, s…" at bounding box center [302, 279] width 6 height 6
radio input "true"
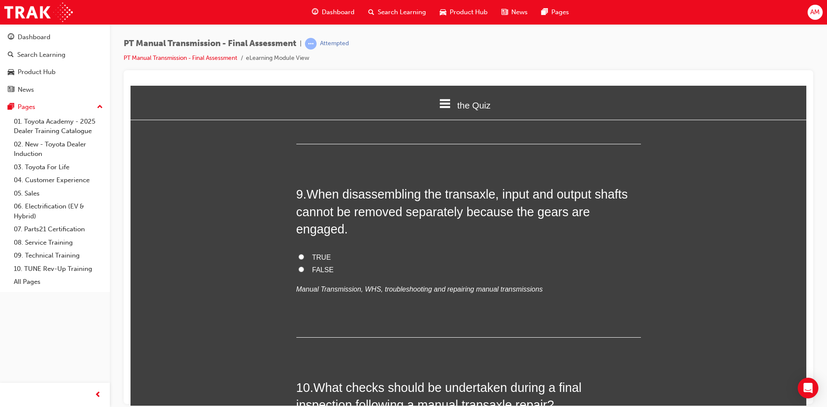
click at [303, 251] on label "TRUE" at bounding box center [468, 257] width 345 height 12
click at [303, 254] on input "TRUE" at bounding box center [302, 257] width 6 height 6
radio input "true"
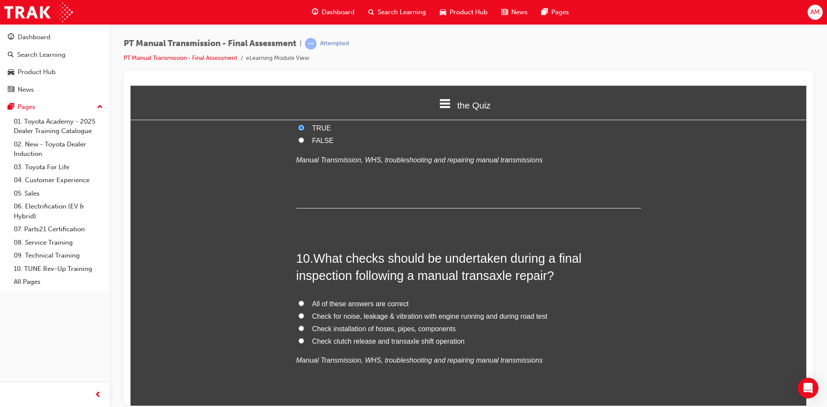
click at [377, 300] on span "All of these answers are correct" at bounding box center [360, 303] width 97 height 7
click at [304, 300] on input "All of these answers are correct" at bounding box center [302, 303] width 6 height 6
radio input "true"
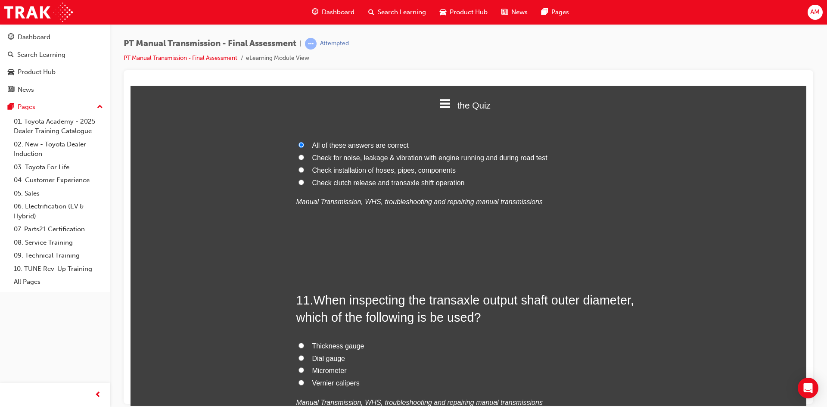
scroll to position [1896, 0]
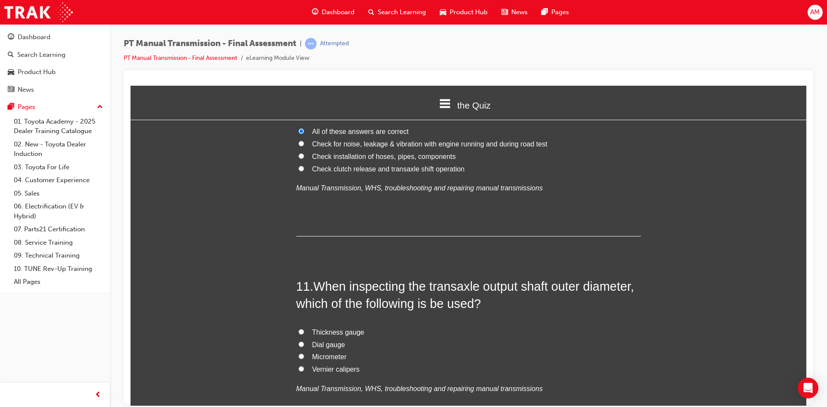
click at [338, 353] on span "Micrometer" at bounding box center [329, 356] width 34 height 7
click at [304, 353] on input "Micrometer" at bounding box center [302, 356] width 6 height 6
radio input "true"
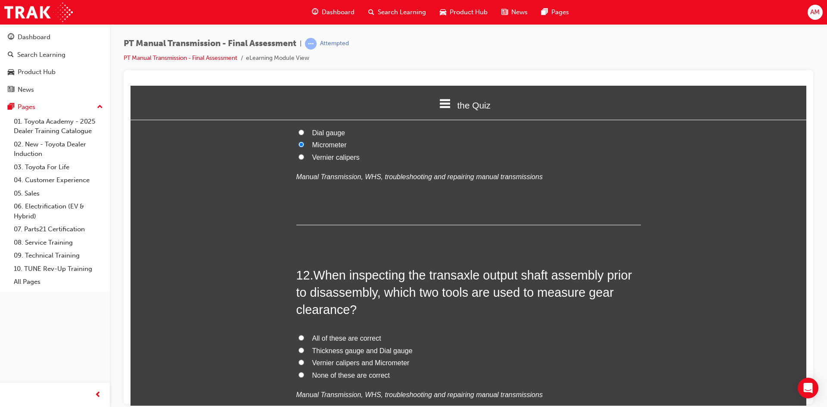
scroll to position [2155, 0]
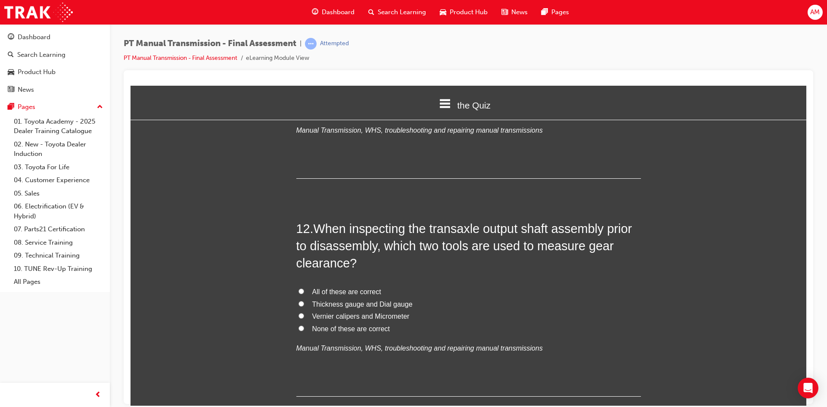
click at [365, 300] on span "Thickness gauge and Dial gauge" at bounding box center [362, 303] width 100 height 7
click at [304, 301] on input "Thickness gauge and Dial gauge" at bounding box center [302, 304] width 6 height 6
radio input "true"
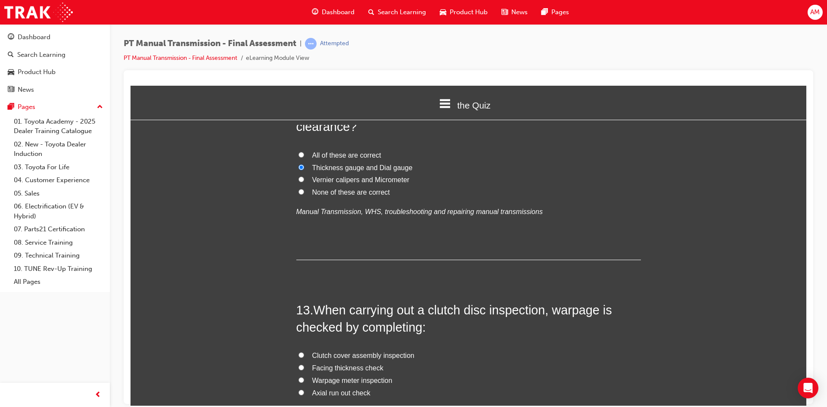
scroll to position [2370, 0]
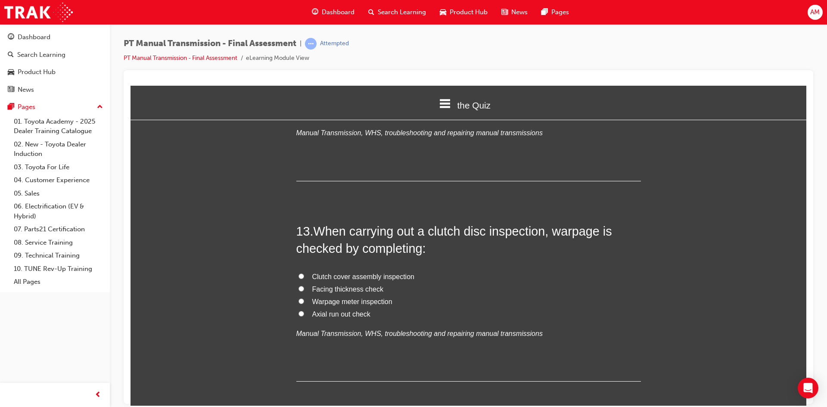
click at [343, 310] on span "Axial run out check" at bounding box center [341, 313] width 58 height 7
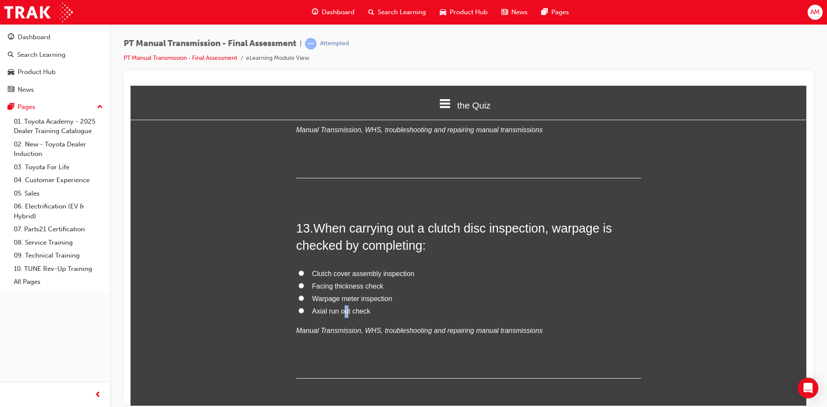
scroll to position [2542, 0]
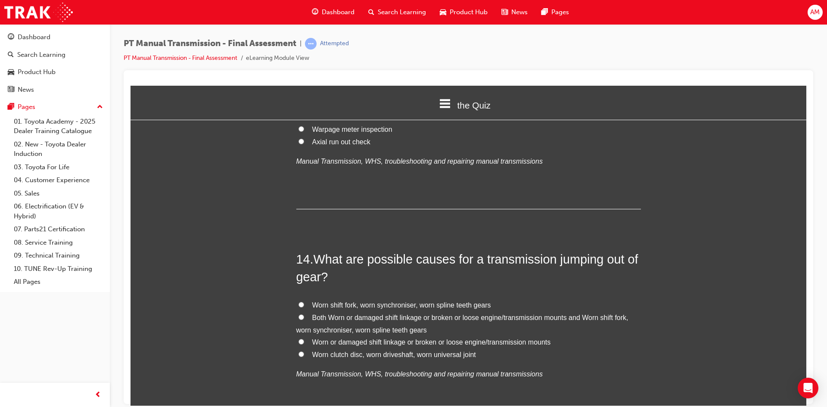
click at [302, 124] on div "the Quiz Introduction the Quiz Assessment" at bounding box center [469, 104] width 676 height 39
click at [299, 138] on input "Axial run out check" at bounding box center [302, 141] width 6 height 6
radio input "true"
click at [299, 314] on input "Both Worn or damaged shift linkage or broken or loose engine/transmission mount…" at bounding box center [302, 317] width 6 height 6
radio input "true"
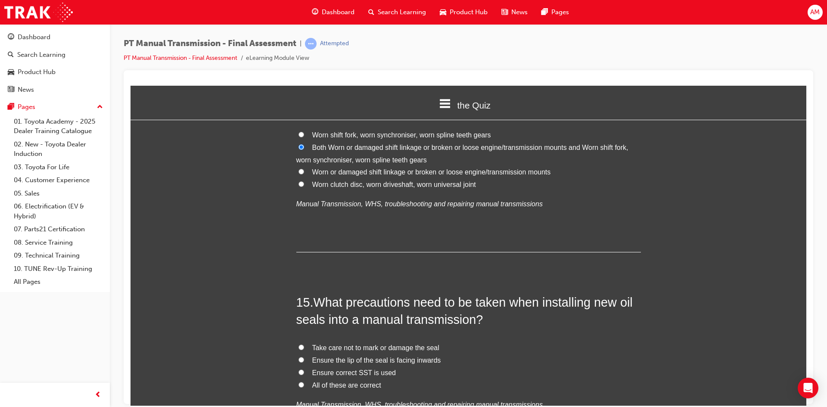
scroll to position [2758, 0]
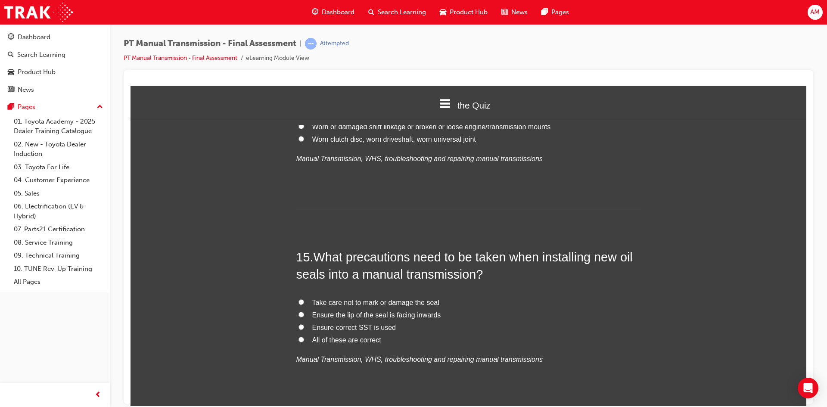
click at [334, 336] on span "All of these are correct" at bounding box center [346, 339] width 69 height 7
click at [304, 337] on input "All of these are correct" at bounding box center [302, 340] width 6 height 6
radio input "true"
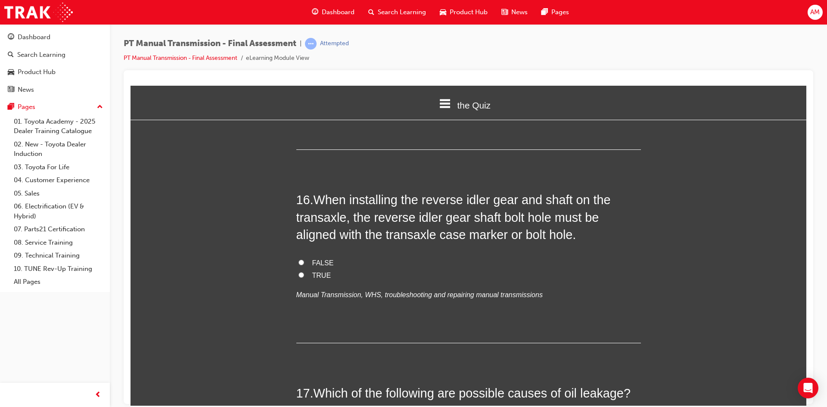
scroll to position [3017, 0]
click at [307, 268] on label "TRUE" at bounding box center [468, 274] width 345 height 12
click at [304, 271] on input "TRUE" at bounding box center [302, 274] width 6 height 6
radio input "true"
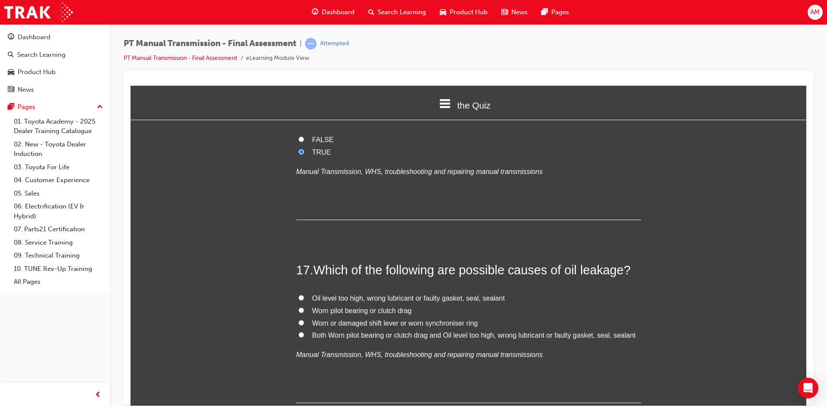
scroll to position [3189, 0]
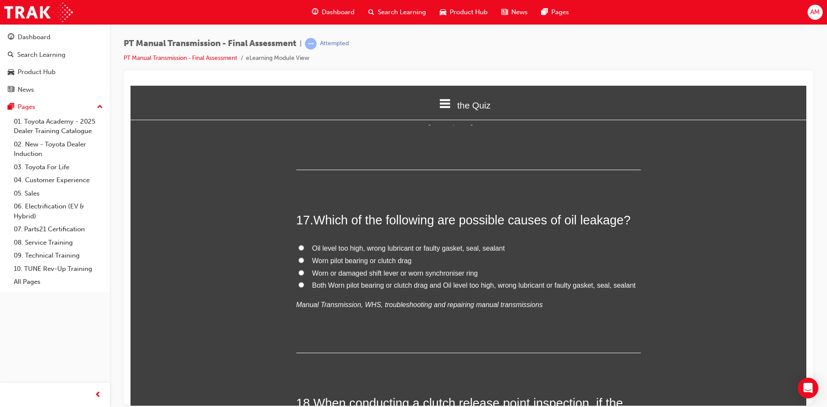
click at [316, 244] on span "Oil level too high, wrong lubricant or faulty gasket, seal, sealant" at bounding box center [408, 247] width 193 height 7
click at [304, 245] on input "Oil level too high, wrong lubricant or faulty gasket, seal, sealant" at bounding box center [302, 248] width 6 height 6
radio input "true"
click at [392, 281] on span "Both Worn pilot bearing or clutch drag and Oil level too high, wrong lubricant …" at bounding box center [474, 284] width 324 height 7
click at [304, 282] on input "Both Worn pilot bearing or clutch drag and Oil level too high, wrong lubricant …" at bounding box center [302, 285] width 6 height 6
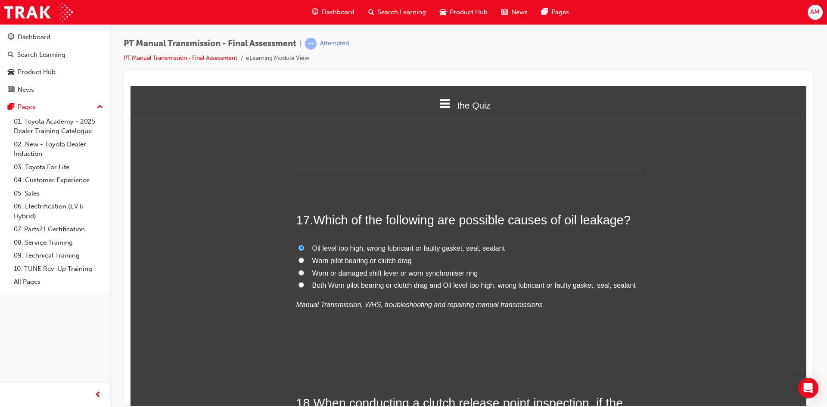
radio input "true"
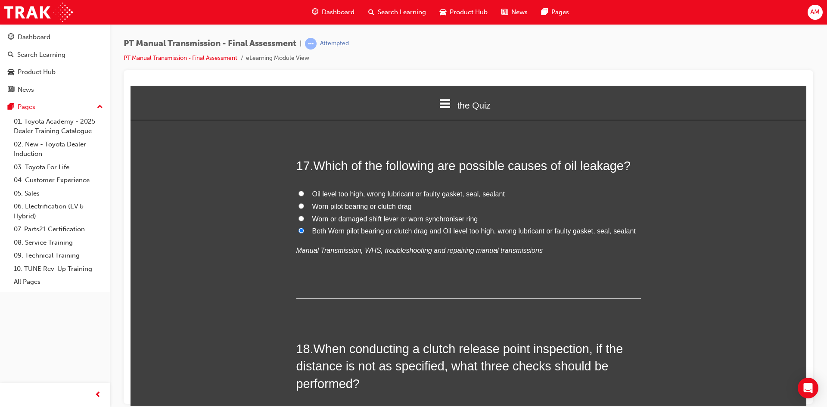
scroll to position [3361, 0]
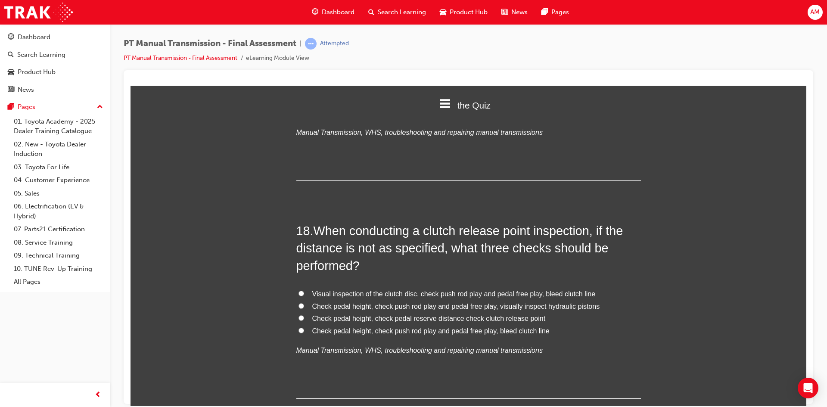
click at [360, 303] on span "Check pedal height, check push rod play and pedal free play, visually inspect h…" at bounding box center [456, 306] width 288 height 7
click at [304, 303] on input "Check pedal height, check push rod play and pedal free play, visually inspect h…" at bounding box center [302, 306] width 6 height 6
radio input "true"
click at [511, 315] on span "Check pedal height, check pedal reserve distance check clutch release point" at bounding box center [429, 318] width 234 height 7
click at [304, 315] on input "Check pedal height, check pedal reserve distance check clutch release point" at bounding box center [302, 318] width 6 height 6
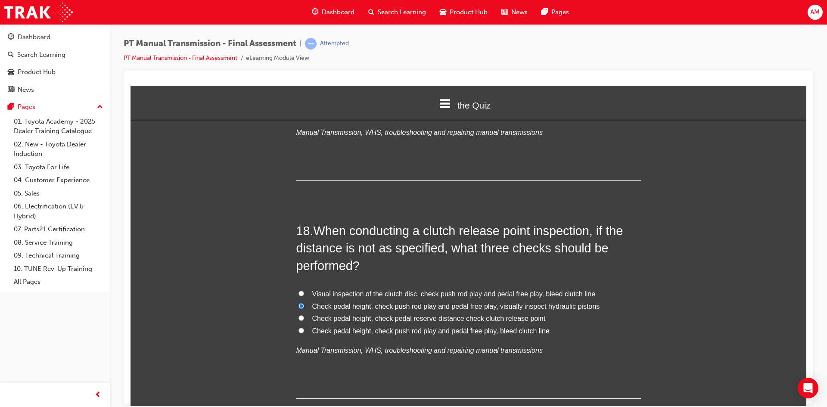
radio input "true"
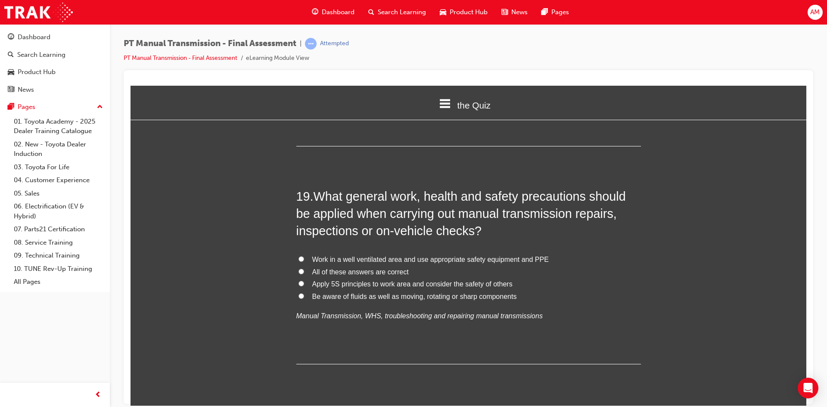
scroll to position [3620, 0]
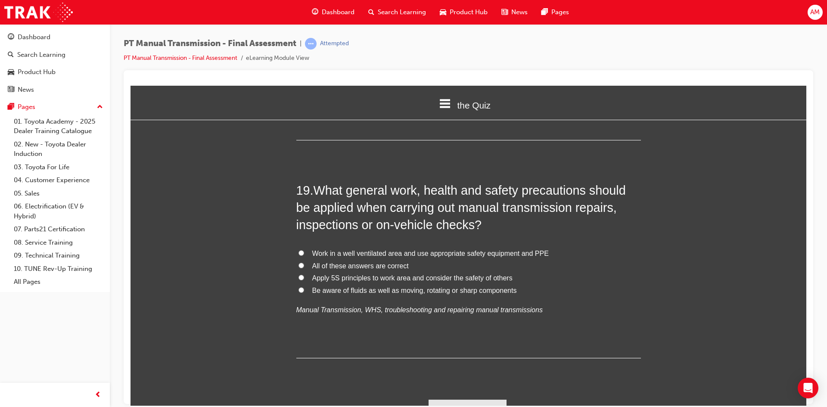
click at [352, 262] on span "All of these answers are correct" at bounding box center [360, 265] width 97 height 7
click at [304, 262] on input "All of these answers are correct" at bounding box center [302, 265] width 6 height 6
radio input "true"
click at [466, 384] on button "Submit Answers" at bounding box center [468, 411] width 78 height 24
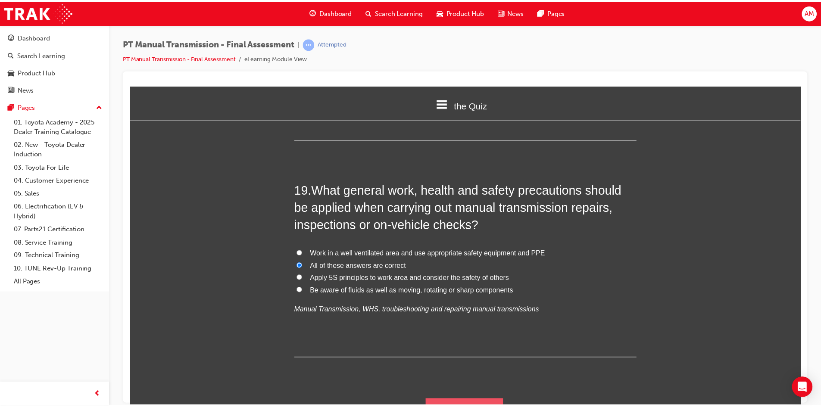
scroll to position [0, 0]
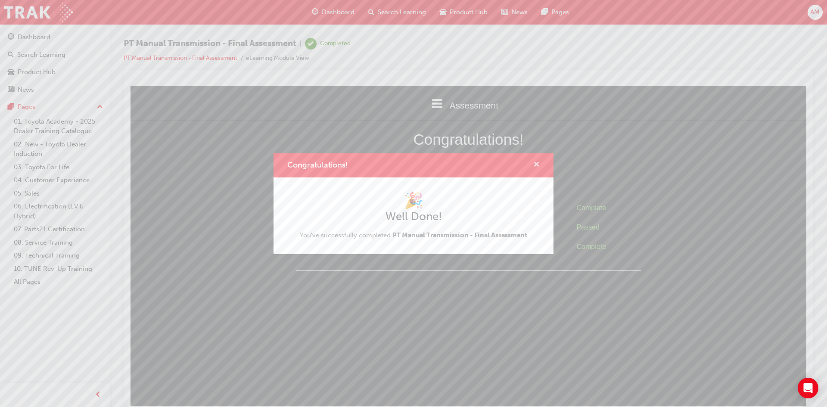
click at [537, 164] on span "cross-icon" at bounding box center [536, 166] width 6 height 8
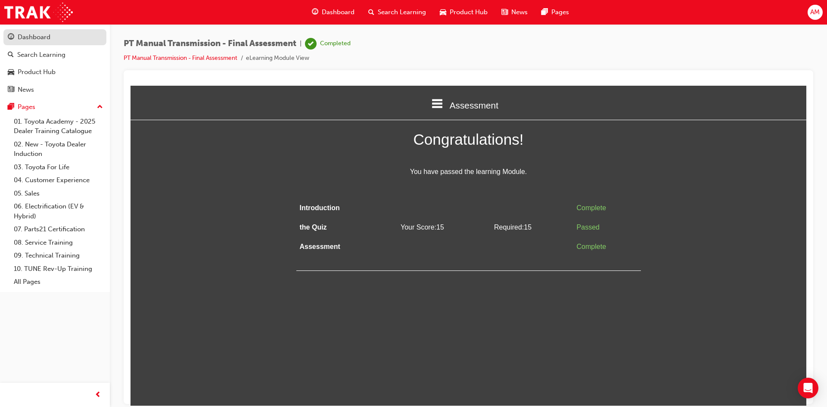
click at [43, 35] on div "Dashboard" at bounding box center [34, 37] width 33 height 10
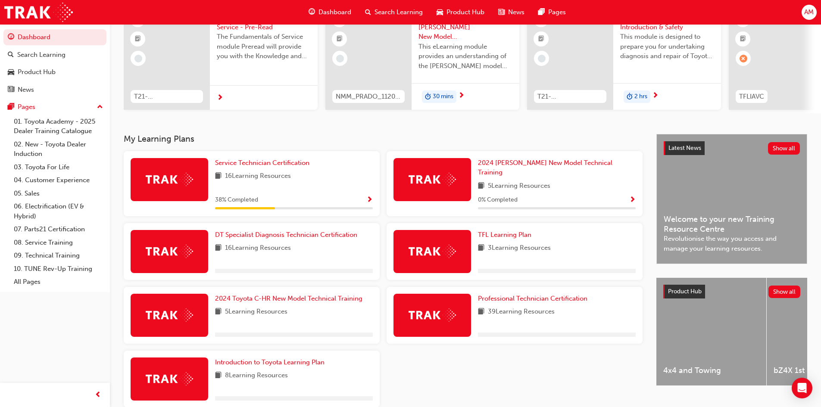
scroll to position [86, 0]
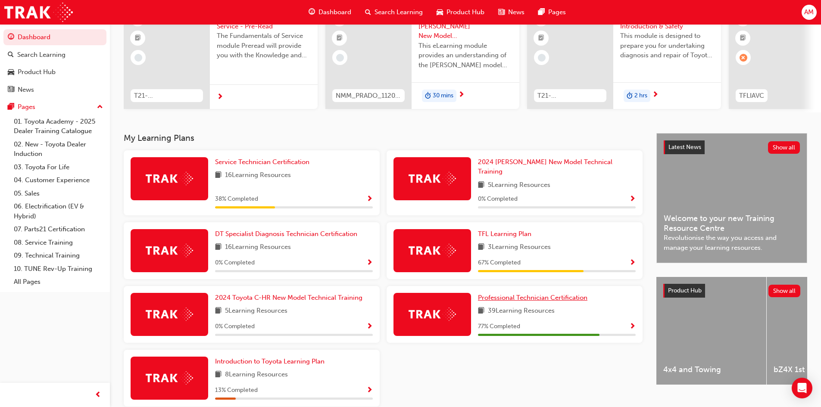
click at [524, 294] on span "Professional Technician Certification" at bounding box center [532, 298] width 109 height 8
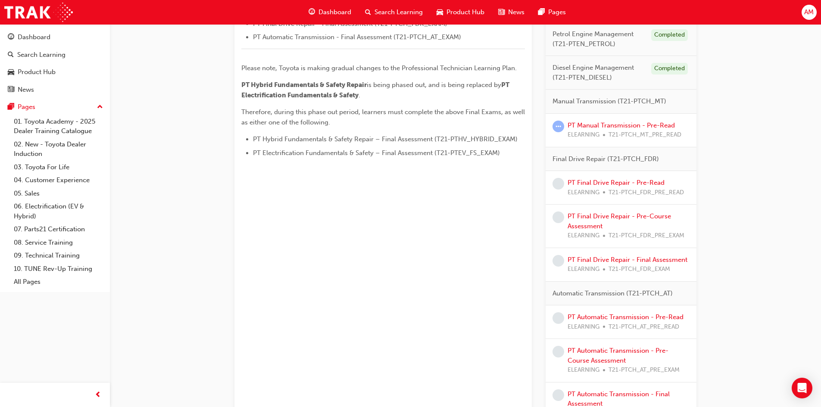
scroll to position [494, 0]
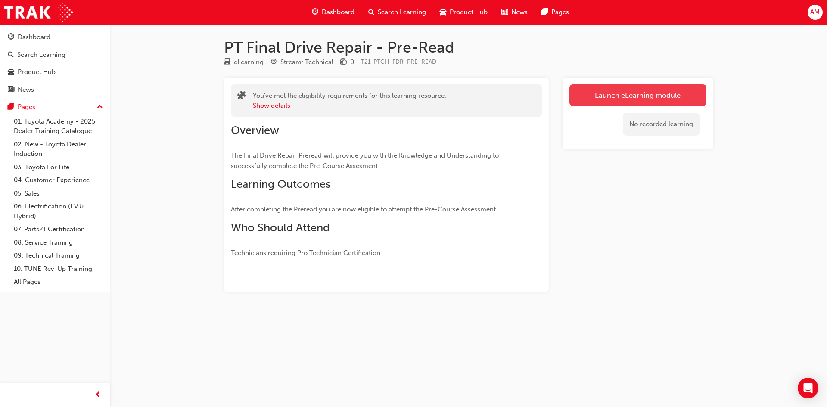
click at [621, 90] on link "Launch eLearning module" at bounding box center [638, 95] width 137 height 22
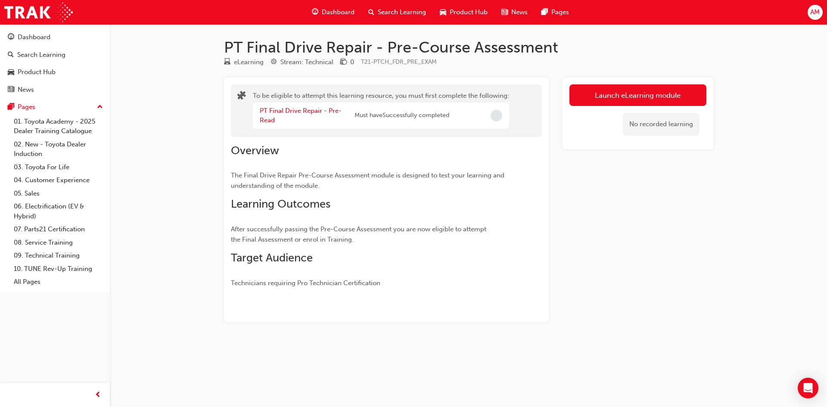
drag, startPoint x: 449, startPoint y: 184, endPoint x: 402, endPoint y: 154, distance: 56.6
click at [449, 184] on p "The Final Drive Repair Pre-Course Assessment module is designed to test your le…" at bounding box center [371, 180] width 280 height 21
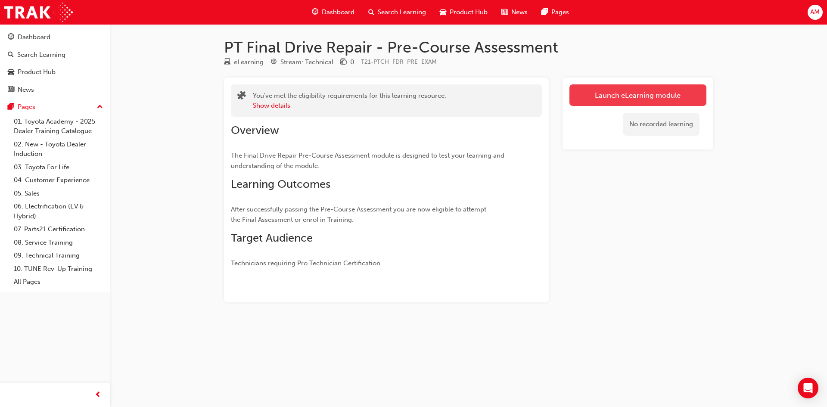
click at [627, 99] on link "Launch eLearning module" at bounding box center [638, 95] width 137 height 22
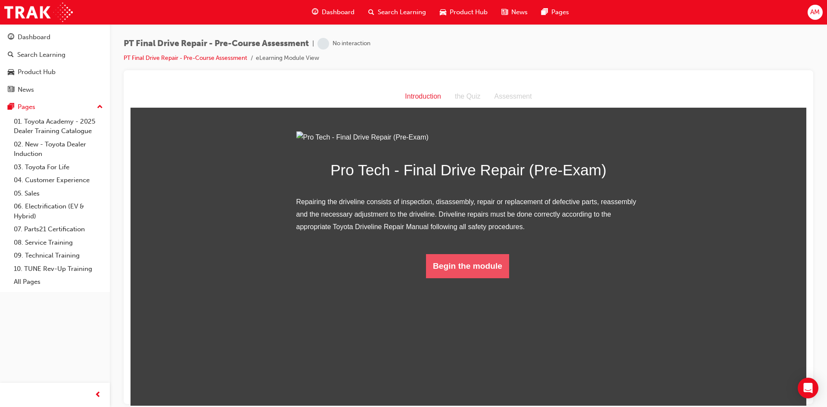
click at [469, 278] on button "Begin the module" at bounding box center [467, 266] width 83 height 24
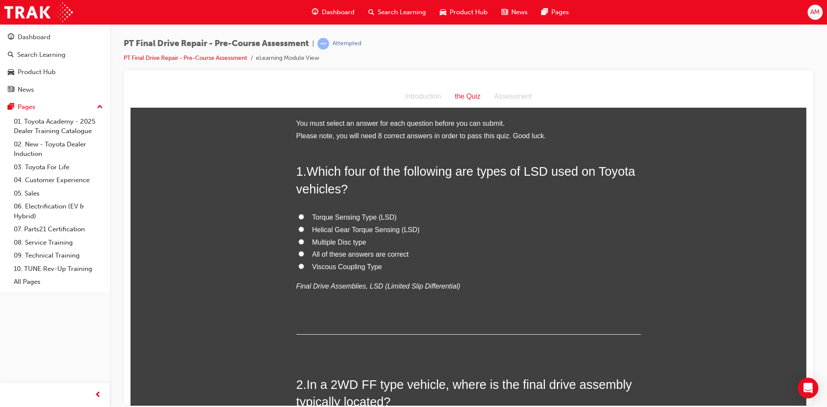
click at [330, 240] on span "Multiple Disc type" at bounding box center [339, 241] width 54 height 7
click at [304, 240] on input "Multiple Disc type" at bounding box center [302, 242] width 6 height 6
radio input "true"
click at [312, 231] on span "Helical Gear Torque Sensing (LSD)" at bounding box center [366, 229] width 108 height 7
click at [304, 231] on input "Helical Gear Torque Sensing (LSD)" at bounding box center [302, 229] width 6 height 6
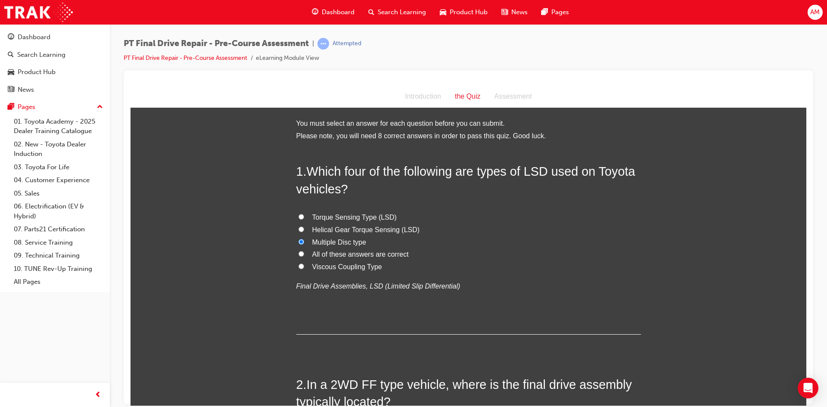
radio input "true"
click at [333, 253] on span "All of these answers are correct" at bounding box center [360, 253] width 97 height 7
click at [304, 253] on input "All of these answers are correct" at bounding box center [302, 254] width 6 height 6
radio input "true"
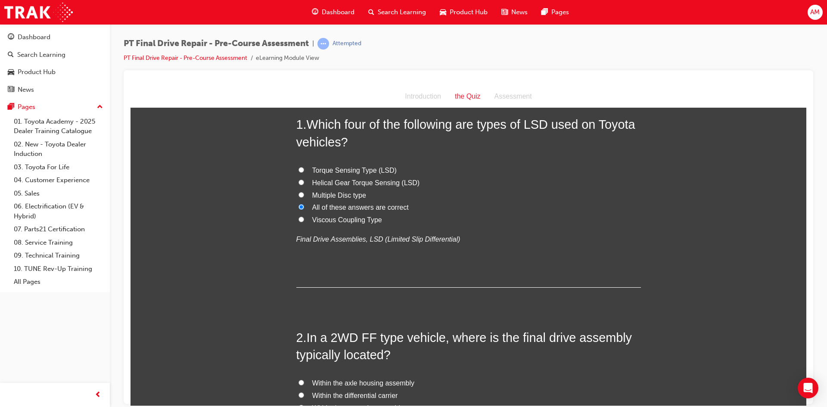
scroll to position [129, 0]
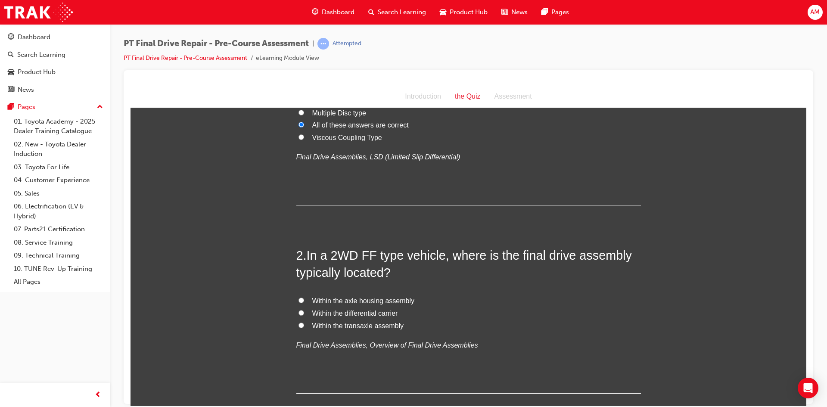
click at [373, 328] on span "Within the transaxle assembly" at bounding box center [358, 325] width 92 height 7
click at [304, 328] on input "Within the transaxle assembly" at bounding box center [302, 325] width 6 height 6
radio input "true"
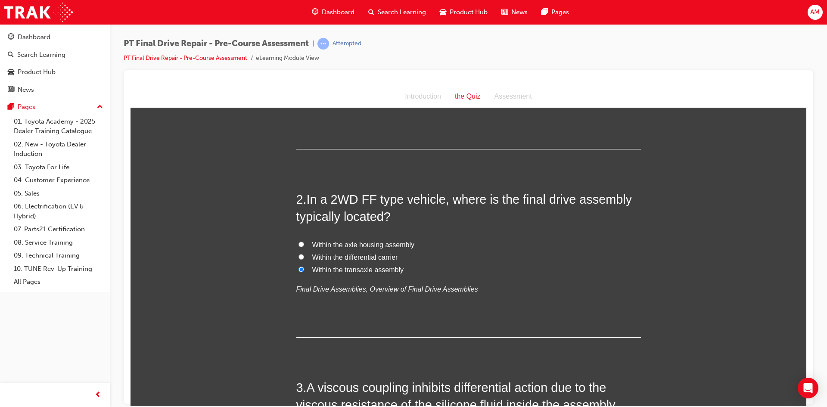
scroll to position [259, 0]
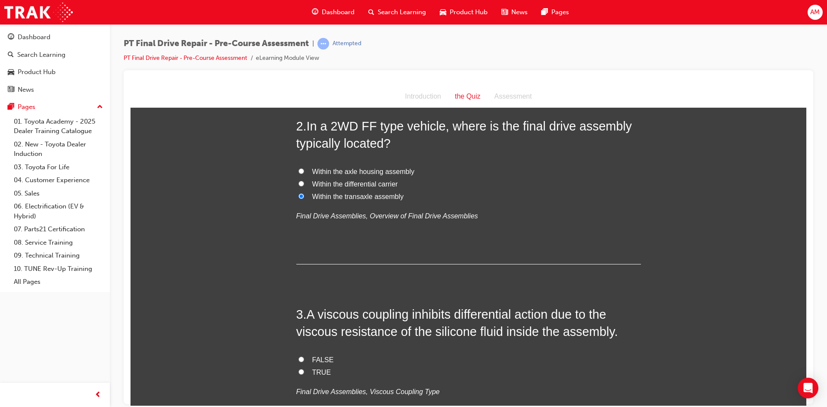
click at [302, 371] on label "TRUE" at bounding box center [468, 372] width 345 height 12
click at [302, 371] on input "TRUE" at bounding box center [302, 372] width 6 height 6
radio input "true"
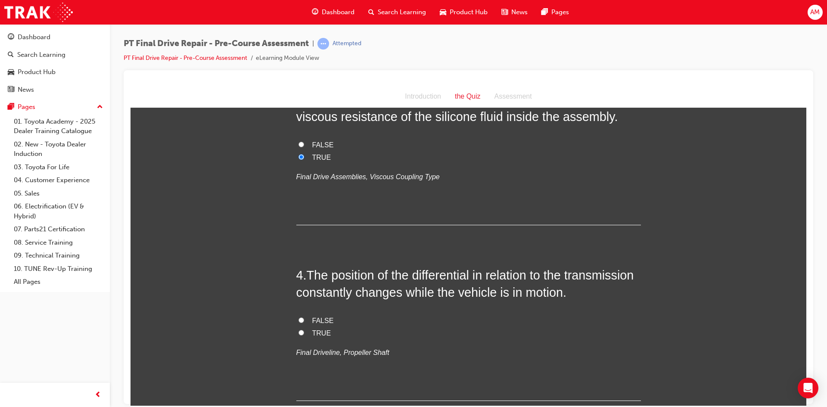
scroll to position [474, 0]
click at [309, 334] on label "TRUE" at bounding box center [468, 333] width 345 height 12
click at [304, 334] on input "TRUE" at bounding box center [302, 332] width 6 height 6
radio input "true"
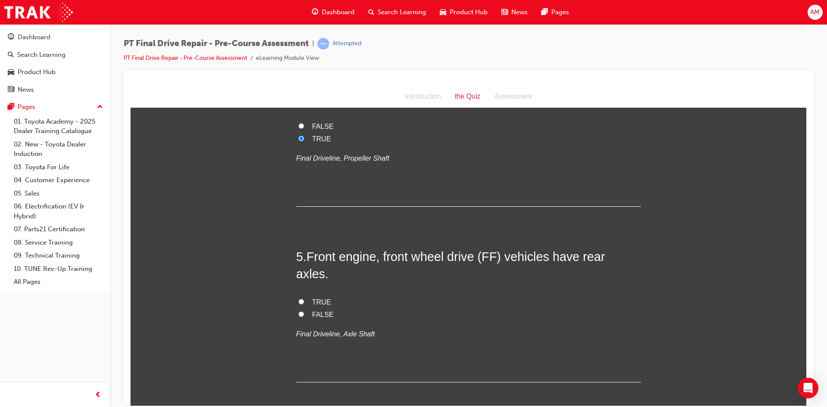
scroll to position [689, 0]
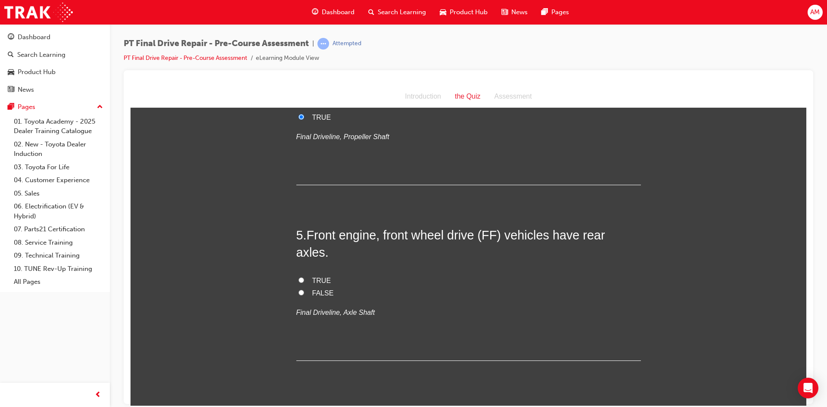
click at [312, 289] on span "FALSE" at bounding box center [323, 292] width 22 height 7
click at [304, 290] on input "FALSE" at bounding box center [302, 293] width 6 height 6
radio input "true"
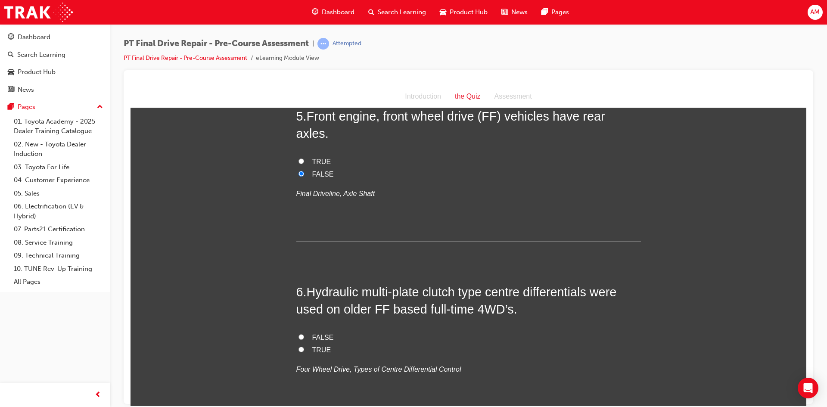
scroll to position [905, 0]
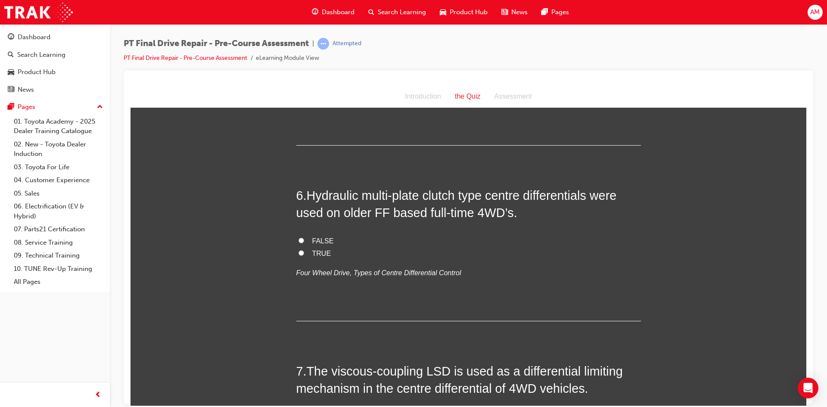
click at [319, 250] on span "TRUE" at bounding box center [321, 253] width 19 height 7
click at [304, 250] on input "TRUE" at bounding box center [302, 253] width 6 height 6
radio input "true"
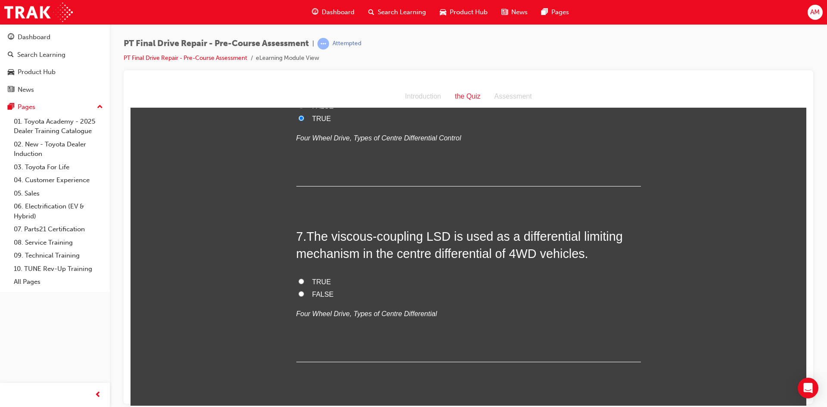
scroll to position [1077, 0]
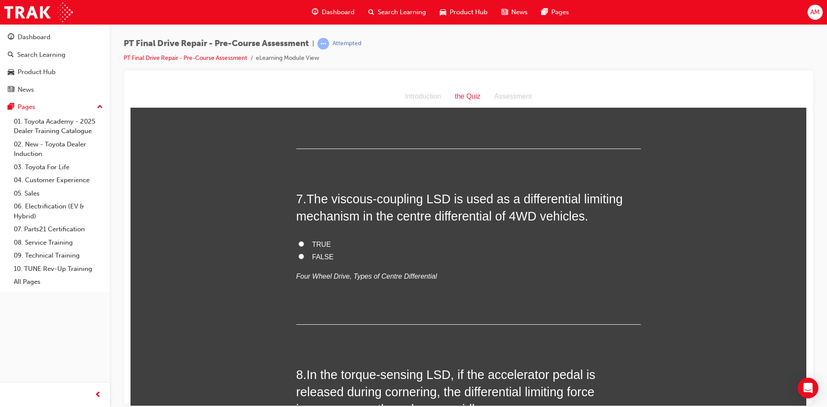
click at [312, 253] on span "FALSE" at bounding box center [323, 256] width 22 height 7
click at [304, 253] on input "FALSE" at bounding box center [302, 256] width 6 height 6
radio input "true"
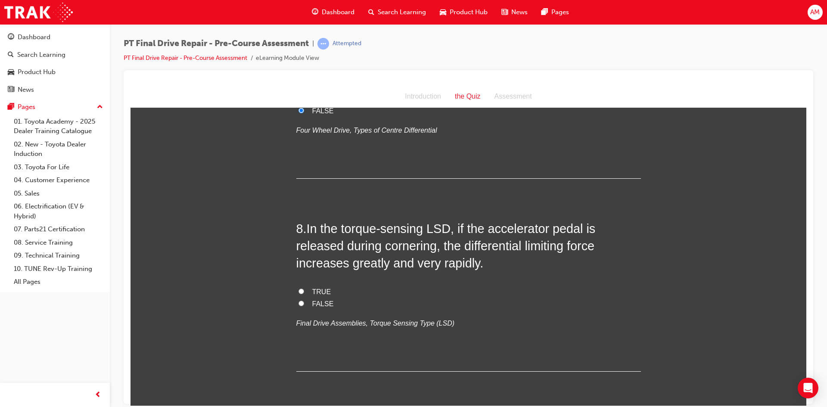
scroll to position [1250, 0]
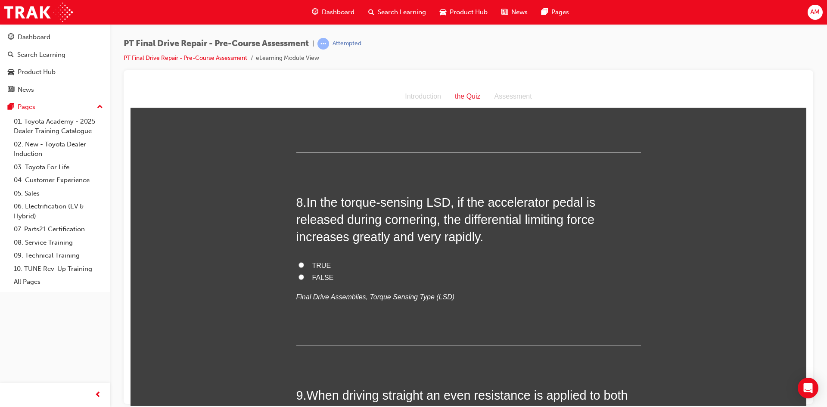
click at [313, 262] on span "TRUE" at bounding box center [321, 265] width 19 height 7
click at [304, 262] on input "TRUE" at bounding box center [302, 265] width 6 height 6
radio input "true"
click at [313, 274] on span "FALSE" at bounding box center [323, 277] width 22 height 7
click at [304, 274] on input "FALSE" at bounding box center [302, 277] width 6 height 6
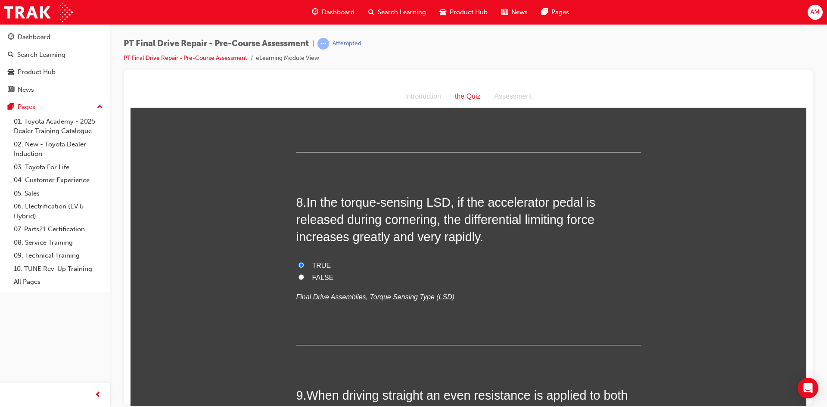
radio input "true"
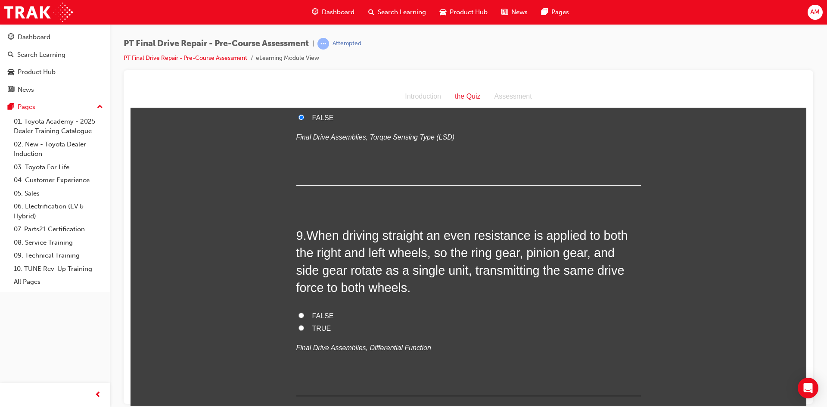
scroll to position [1422, 0]
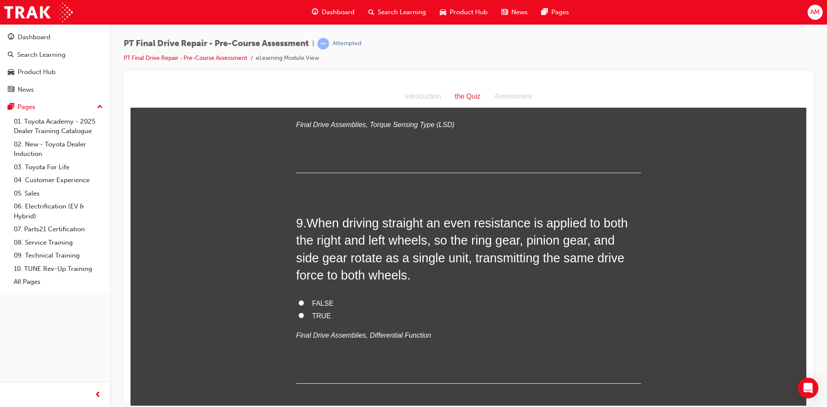
click at [310, 310] on label "TRUE" at bounding box center [468, 316] width 345 height 12
click at [304, 312] on input "TRUE" at bounding box center [302, 315] width 6 height 6
radio input "true"
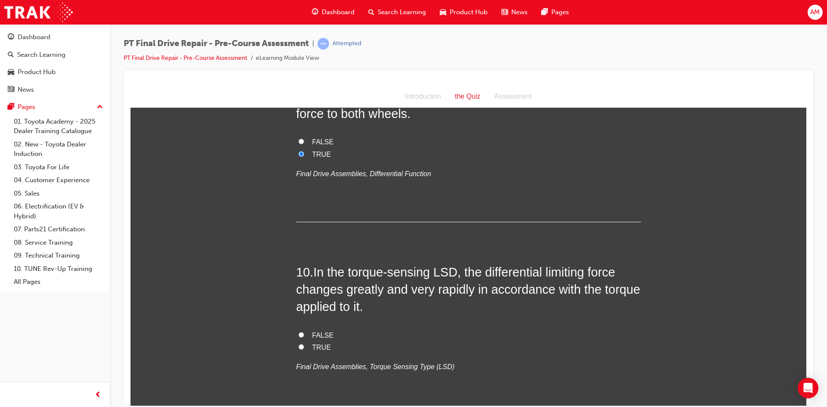
scroll to position [1594, 0]
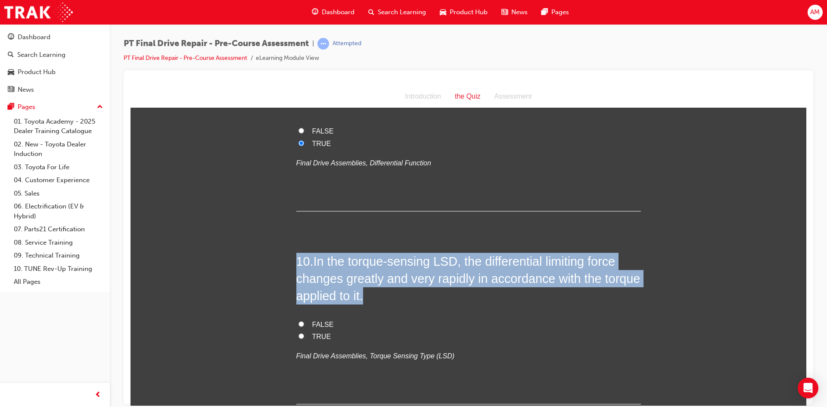
drag, startPoint x: 290, startPoint y: 245, endPoint x: 387, endPoint y: 278, distance: 101.9
click at [387, 277] on h2 "10 . In the torque-sensing LSD, the differential limiting force changes greatly…" at bounding box center [468, 279] width 345 height 52
drag, startPoint x: 371, startPoint y: 279, endPoint x: 290, endPoint y: 234, distance: 93.2
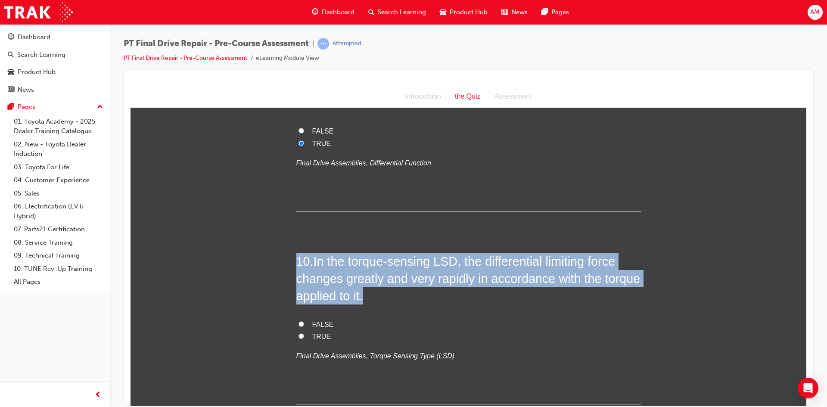
click at [306, 253] on h2 "10 . In the torque-sensing LSD, the differential limiting force changes greatly…" at bounding box center [468, 279] width 345 height 52
drag, startPoint x: 296, startPoint y: 244, endPoint x: 366, endPoint y: 284, distance: 79.9
click at [366, 284] on h2 "10 . In the torque-sensing LSD, the differential limiting force changes greatly…" at bounding box center [468, 279] width 345 height 52
click at [365, 279] on h2 "10 . In the torque-sensing LSD, the differential limiting force changes greatly…" at bounding box center [468, 279] width 345 height 52
drag, startPoint x: 370, startPoint y: 281, endPoint x: 292, endPoint y: 240, distance: 87.9
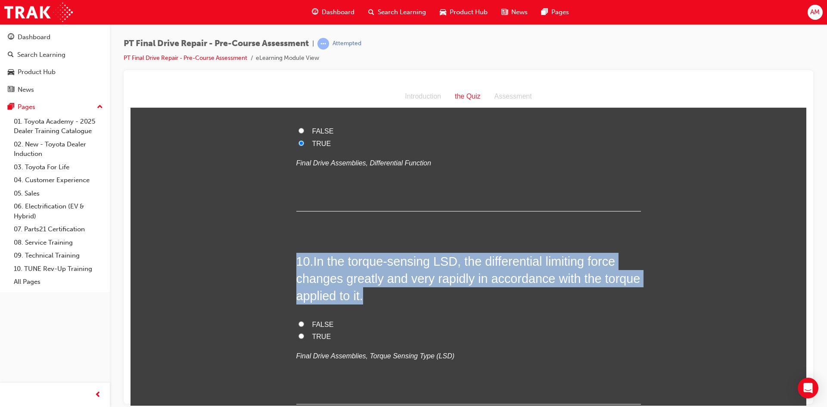
click at [302, 253] on h2 "10 . In the torque-sensing LSD, the differential limiting force changes greatly…" at bounding box center [468, 279] width 345 height 52
drag, startPoint x: 293, startPoint y: 240, endPoint x: 364, endPoint y: 284, distance: 83.5
click at [364, 284] on h2 "10 . In the torque-sensing LSD, the differential limiting force changes greatly…" at bounding box center [468, 279] width 345 height 52
click at [365, 279] on h2 "10 . In the torque-sensing LSD, the differential limiting force changes greatly…" at bounding box center [468, 279] width 345 height 52
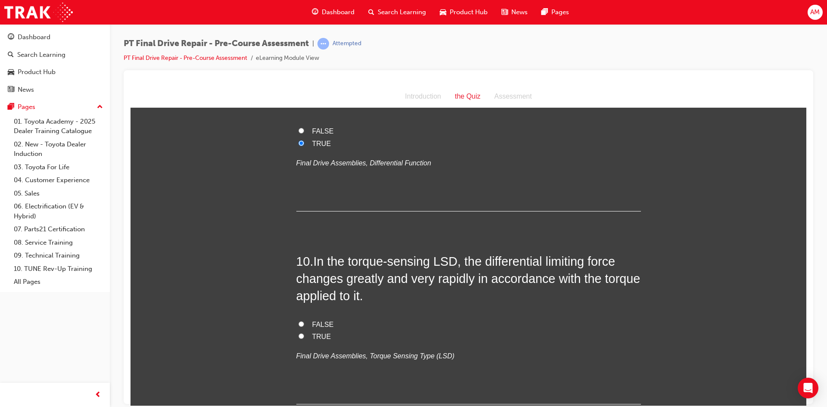
click at [316, 333] on span "TRUE" at bounding box center [321, 336] width 19 height 7
click at [304, 333] on input "TRUE" at bounding box center [302, 336] width 6 height 6
radio input "true"
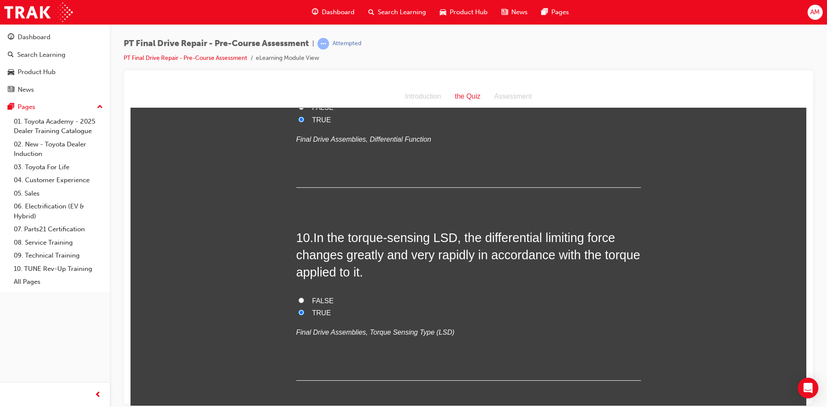
scroll to position [1641, 0]
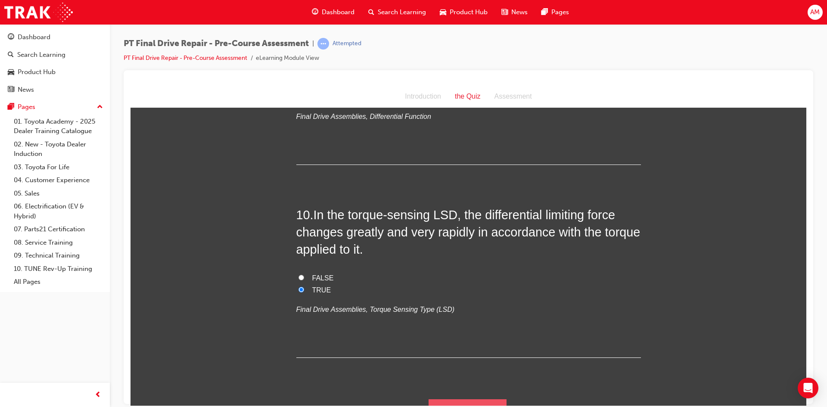
click at [477, 399] on button "Submit Answers" at bounding box center [468, 411] width 78 height 24
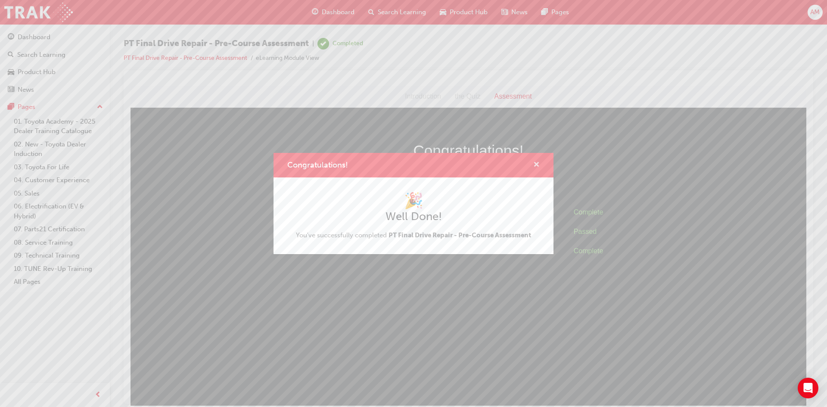
click at [538, 162] on span "cross-icon" at bounding box center [536, 166] width 6 height 8
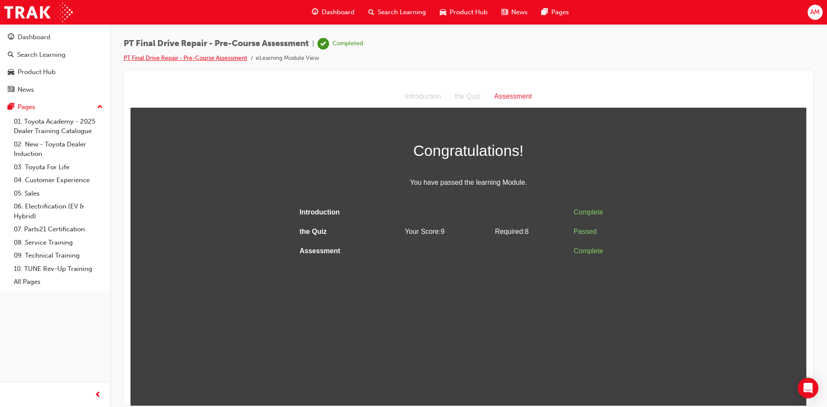
click at [224, 55] on link "PT Final Drive Repair - Pre-Course Assessment" at bounding box center [186, 57] width 124 height 7
